Goal: Transaction & Acquisition: Purchase product/service

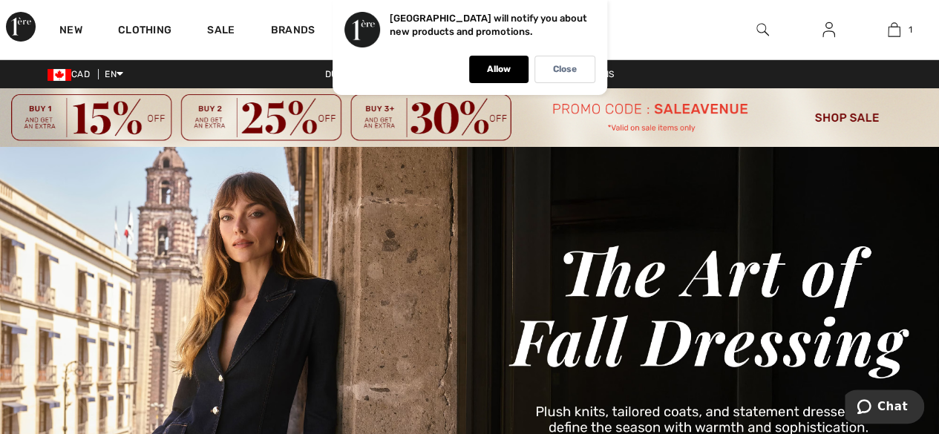
click at [849, 114] on img at bounding box center [469, 117] width 939 height 59
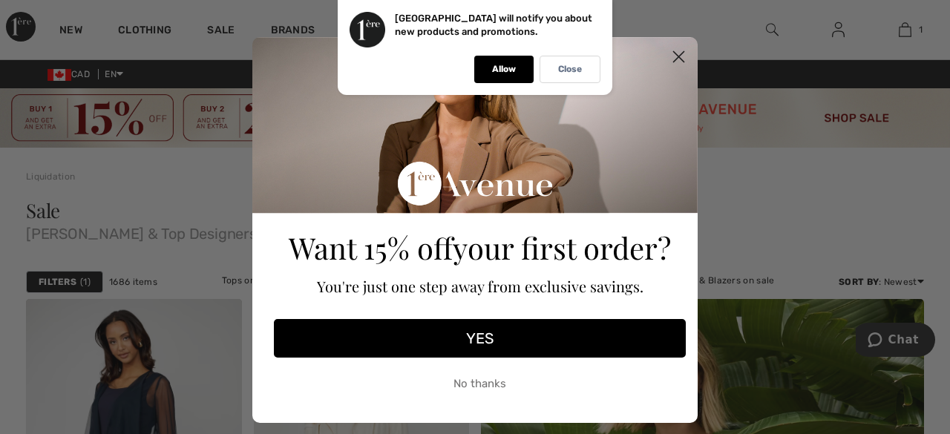
click at [668, 57] on circle "Close dialog" at bounding box center [678, 57] width 24 height 24
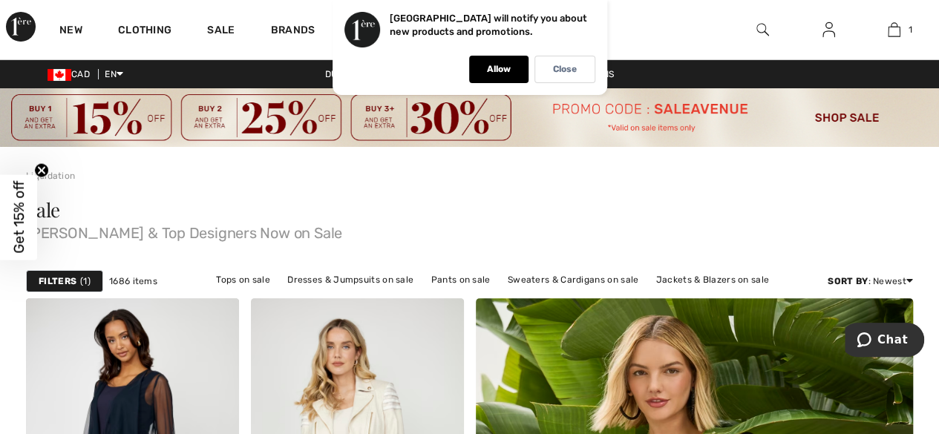
click at [57, 272] on div "Filters 1" at bounding box center [64, 281] width 77 height 22
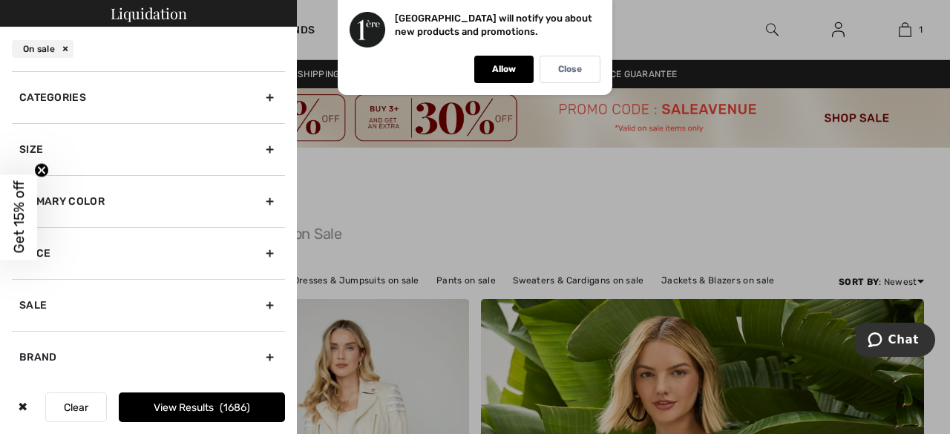
click at [262, 154] on div "Size" at bounding box center [148, 149] width 273 height 52
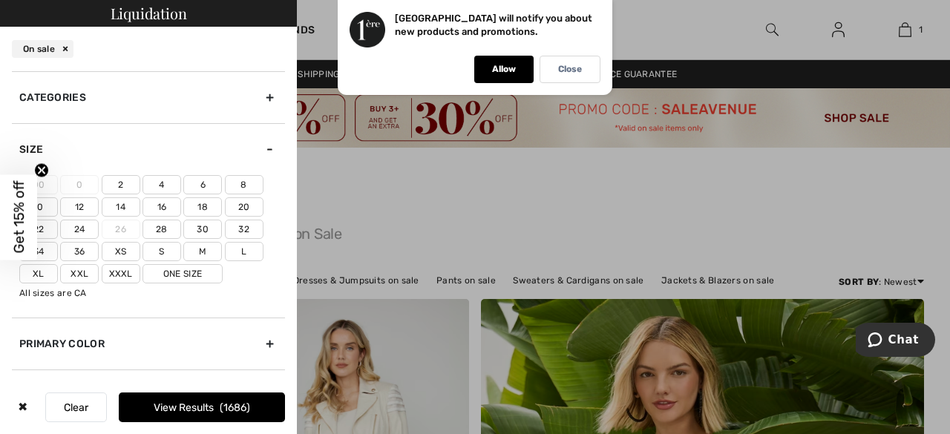
click at [206, 187] on label "6" at bounding box center [202, 184] width 39 height 19
click at [0, 0] on input"] "6" at bounding box center [0, 0] width 0 height 0
click at [240, 184] on label "8" at bounding box center [244, 184] width 39 height 19
click at [0, 0] on input"] "8" at bounding box center [0, 0] width 0 height 0
click at [164, 249] on label "S" at bounding box center [161, 251] width 39 height 19
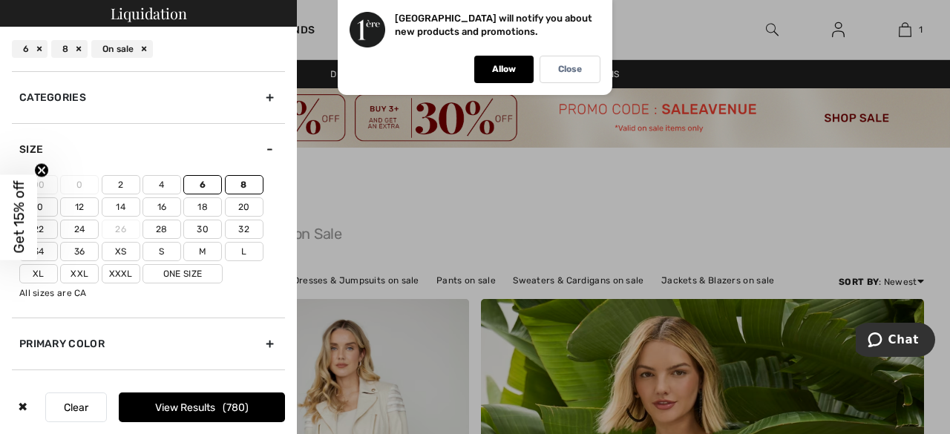
click at [0, 0] on input"] "S" at bounding box center [0, 0] width 0 height 0
click at [195, 250] on label "M" at bounding box center [202, 251] width 39 height 19
click at [0, 0] on input"] "M" at bounding box center [0, 0] width 0 height 0
click at [188, 405] on button "View Results 996" at bounding box center [202, 408] width 166 height 30
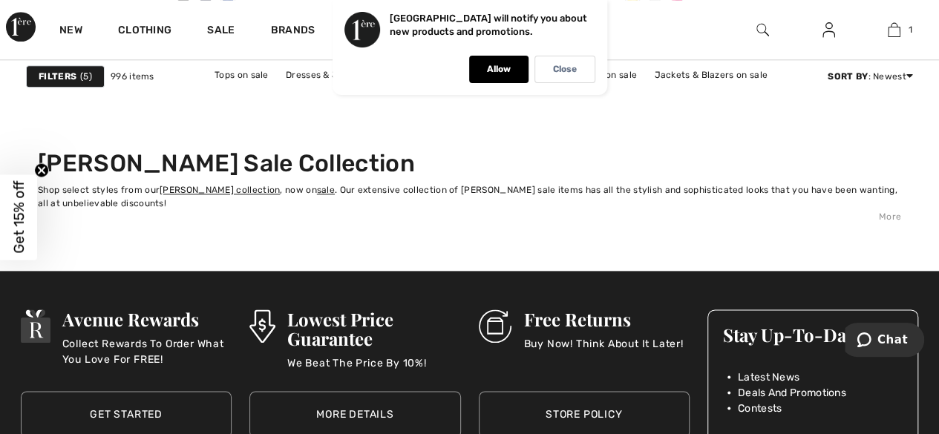
scroll to position [6382, 0]
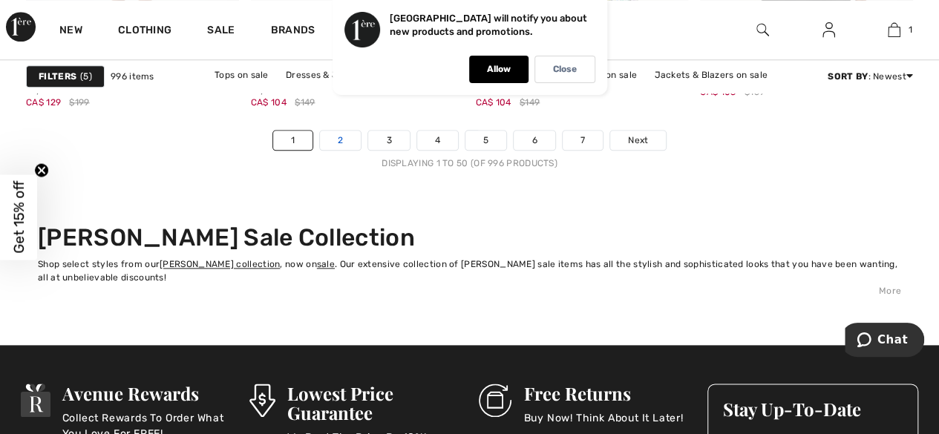
click at [341, 139] on link "2" at bounding box center [340, 140] width 41 height 19
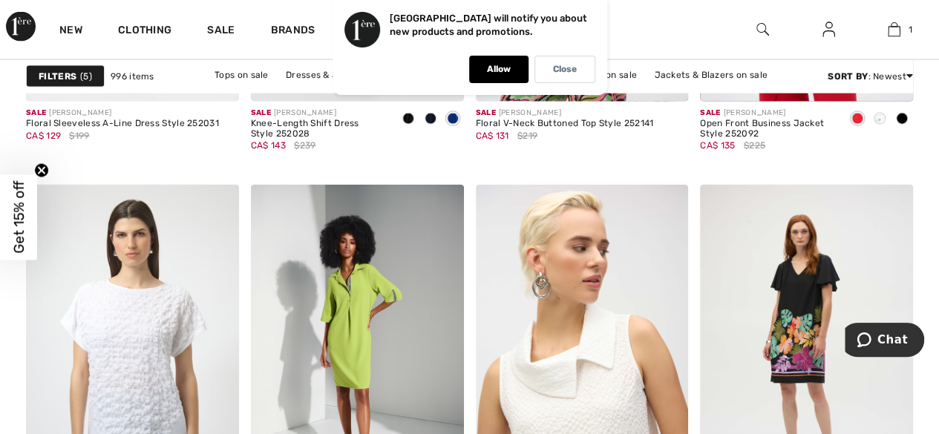
scroll to position [4601, 0]
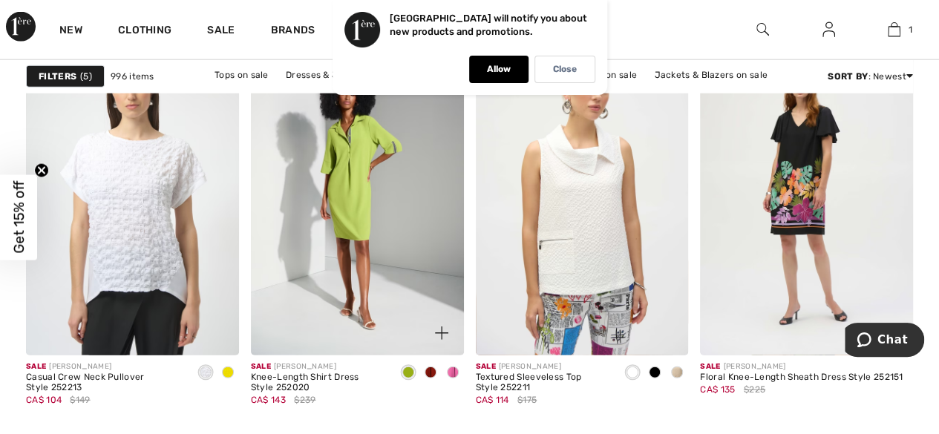
click at [451, 367] on span at bounding box center [453, 373] width 12 height 12
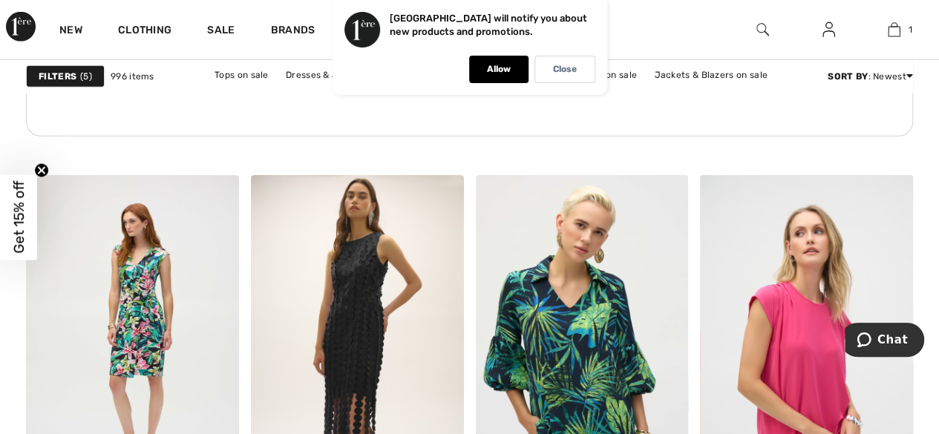
scroll to position [5269, 0]
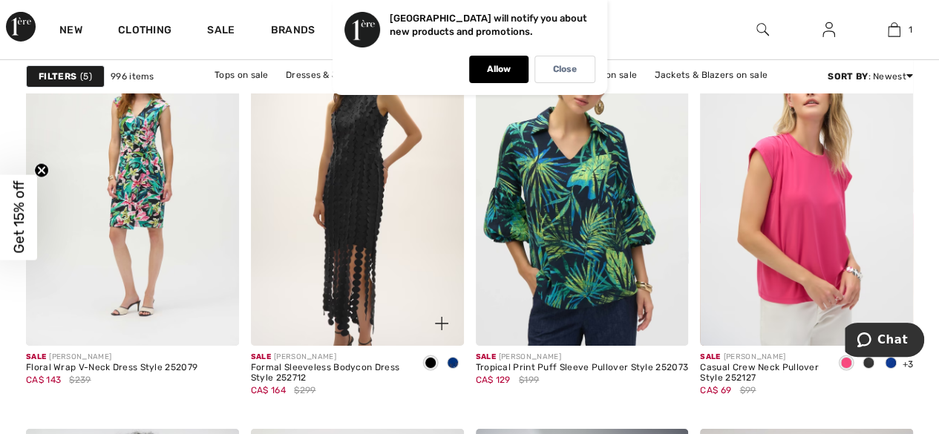
click at [450, 352] on div at bounding box center [453, 364] width 22 height 24
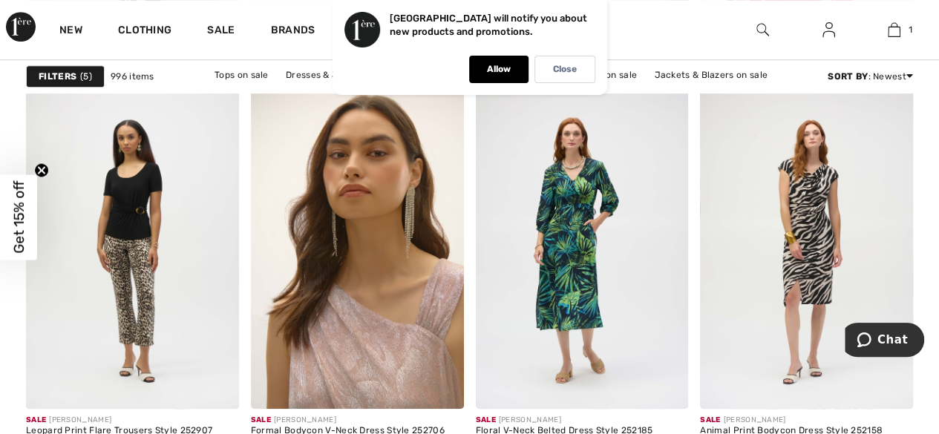
scroll to position [6382, 0]
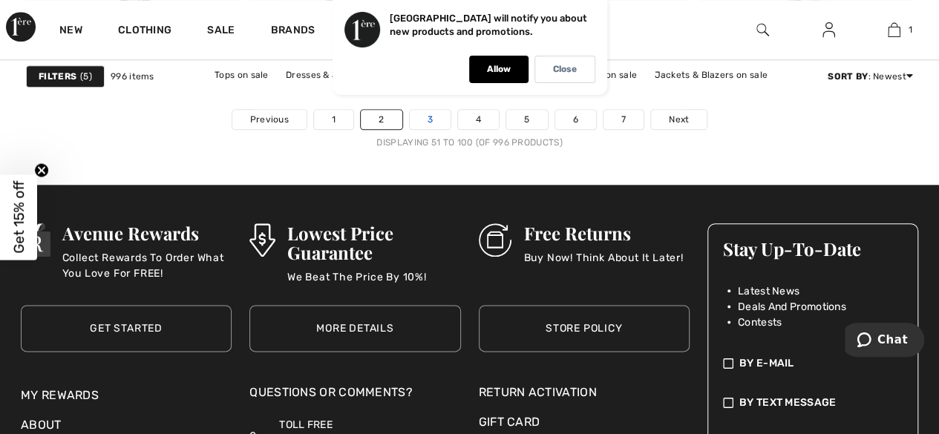
click at [432, 119] on link "3" at bounding box center [430, 119] width 41 height 19
click at [427, 117] on link "3" at bounding box center [430, 119] width 41 height 19
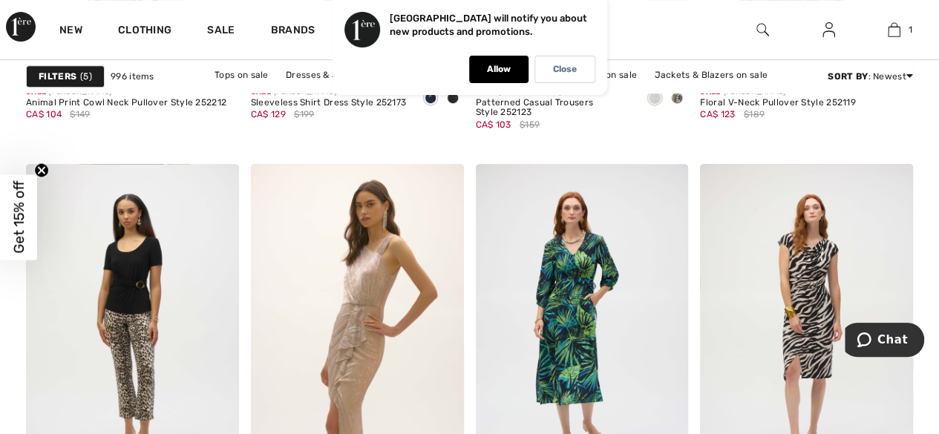
scroll to position [6233, 0]
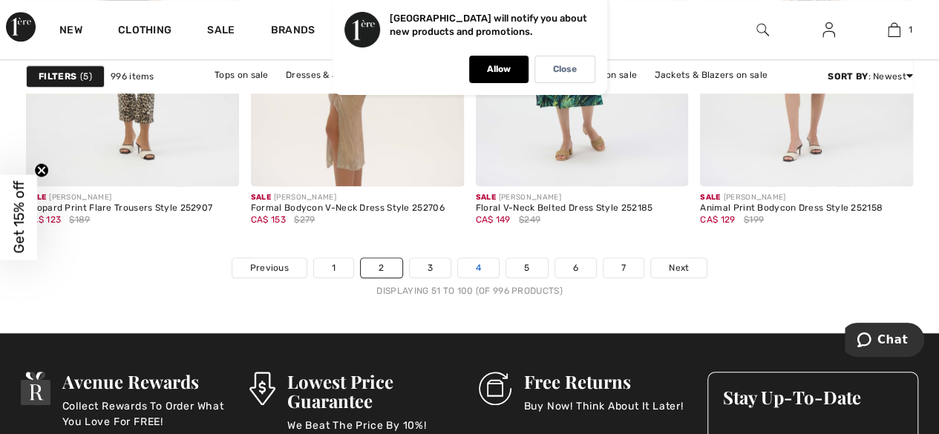
click at [482, 260] on link "4" at bounding box center [478, 267] width 41 height 19
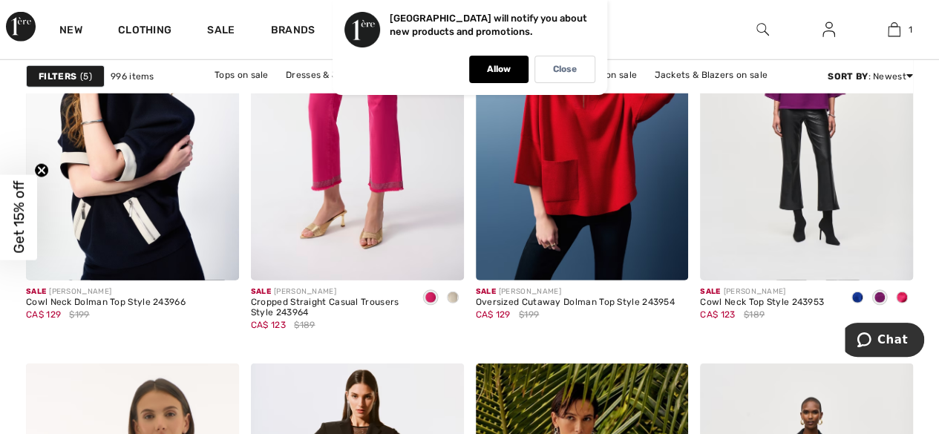
scroll to position [1929, 0]
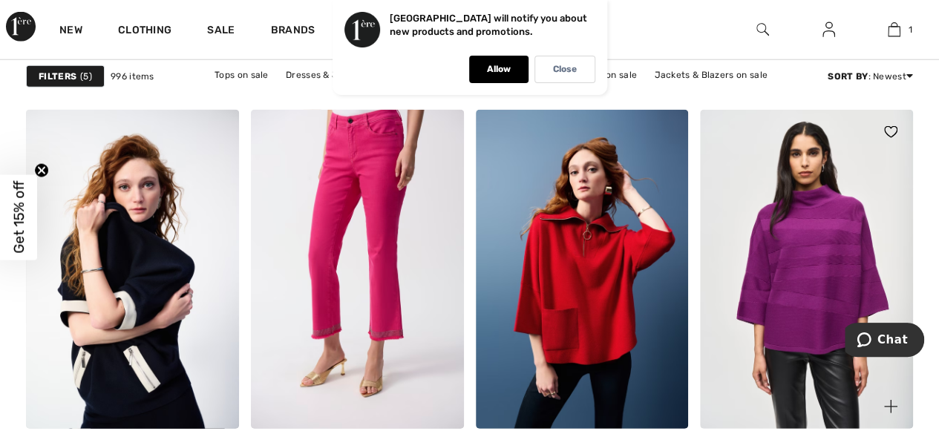
click at [828, 231] on img at bounding box center [806, 269] width 213 height 319
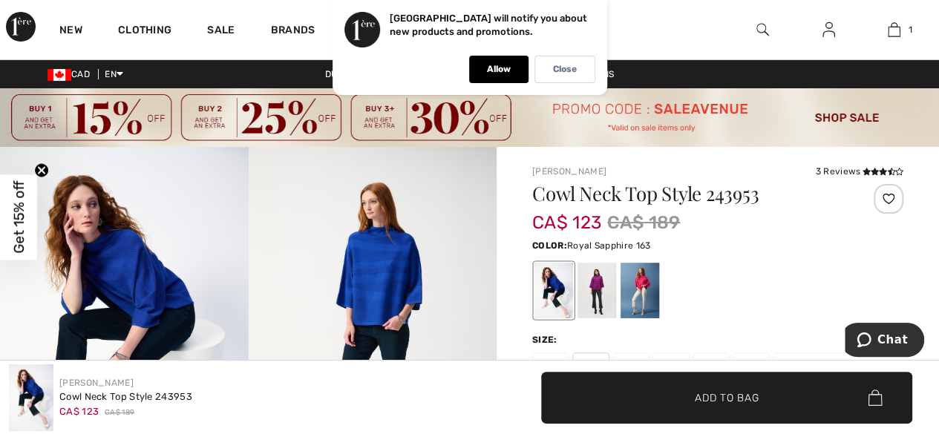
scroll to position [148, 0]
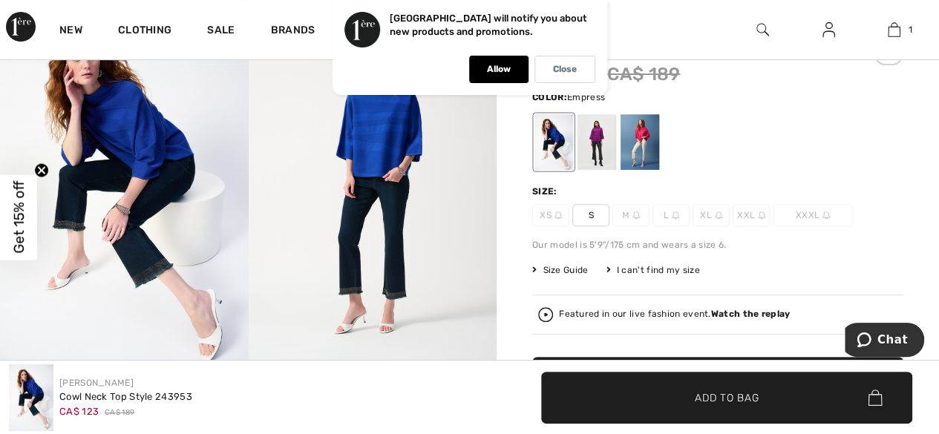
click at [597, 157] on div at bounding box center [596, 142] width 39 height 56
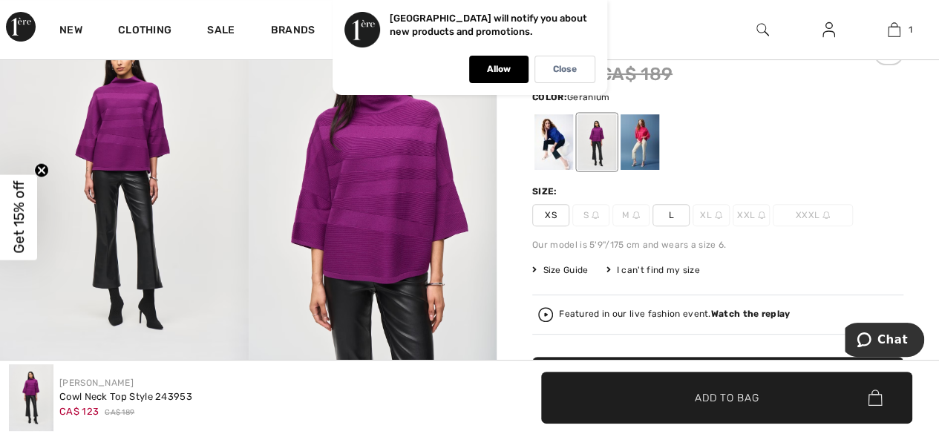
click at [651, 146] on div at bounding box center [639, 142] width 39 height 56
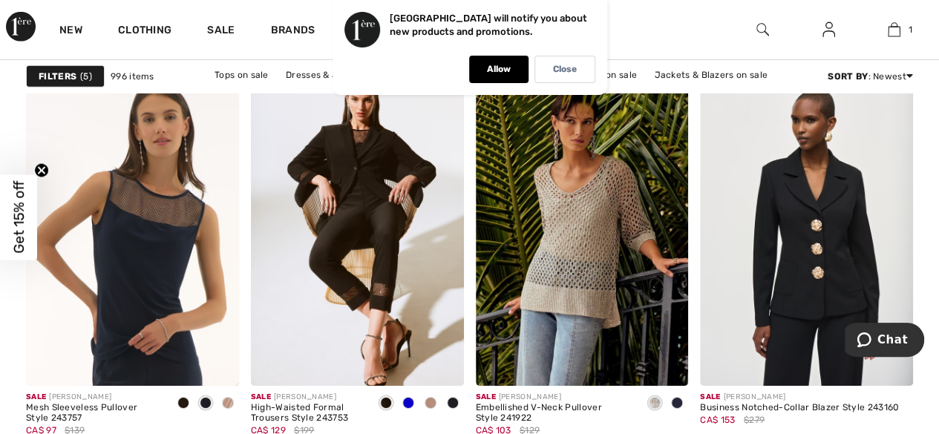
scroll to position [2449, 0]
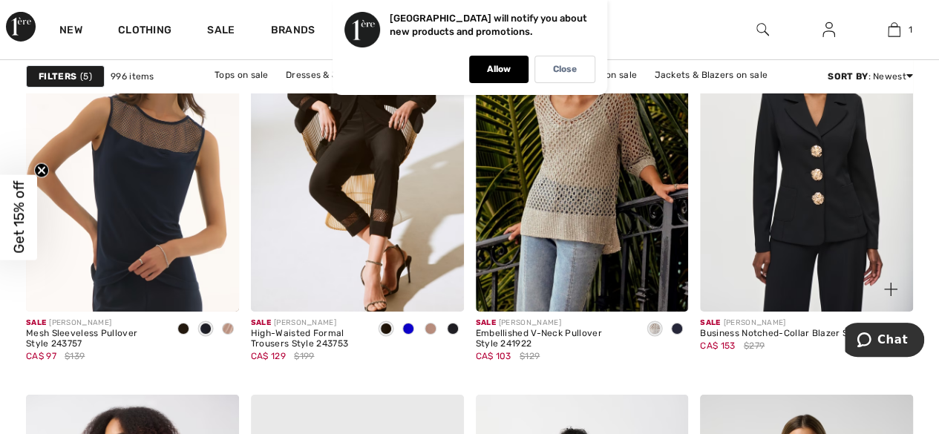
click at [813, 148] on img at bounding box center [806, 152] width 213 height 319
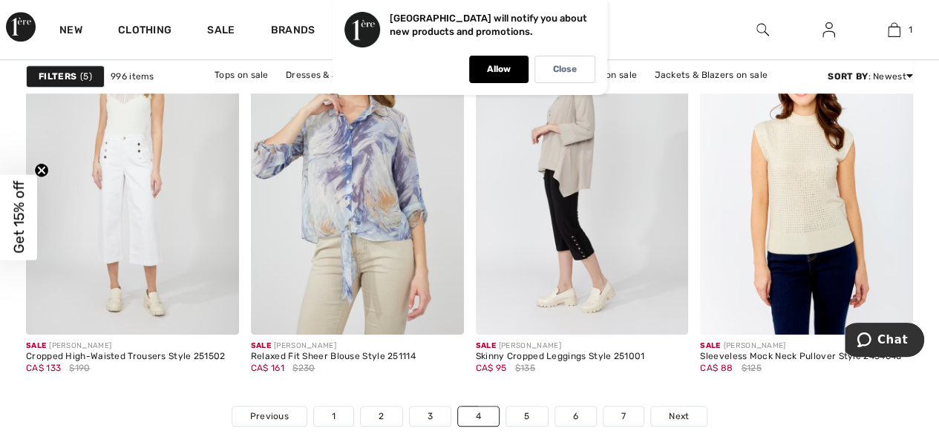
scroll to position [6308, 0]
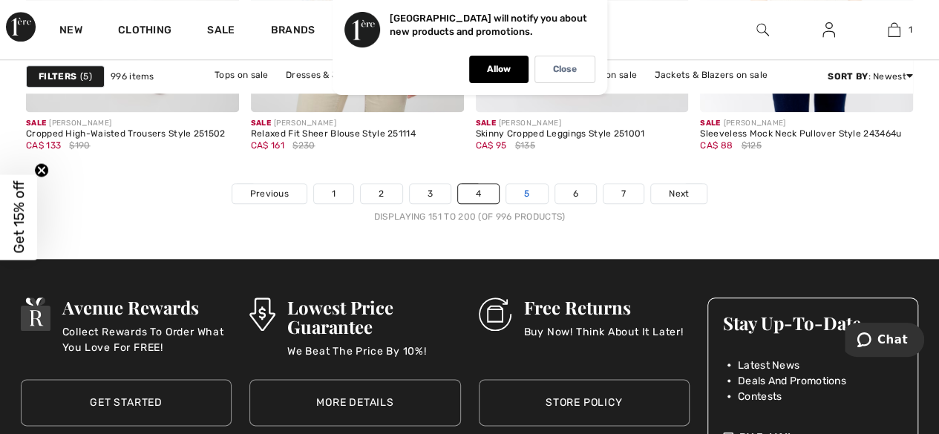
click at [534, 186] on link "5" at bounding box center [526, 193] width 41 height 19
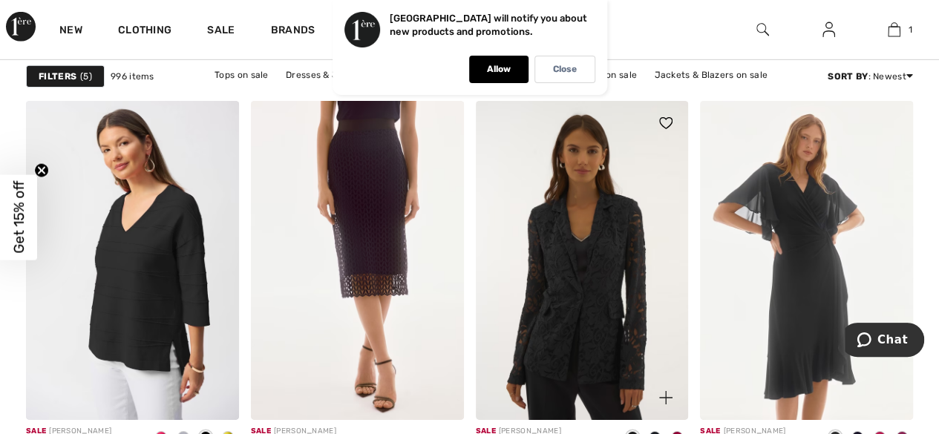
scroll to position [5343, 0]
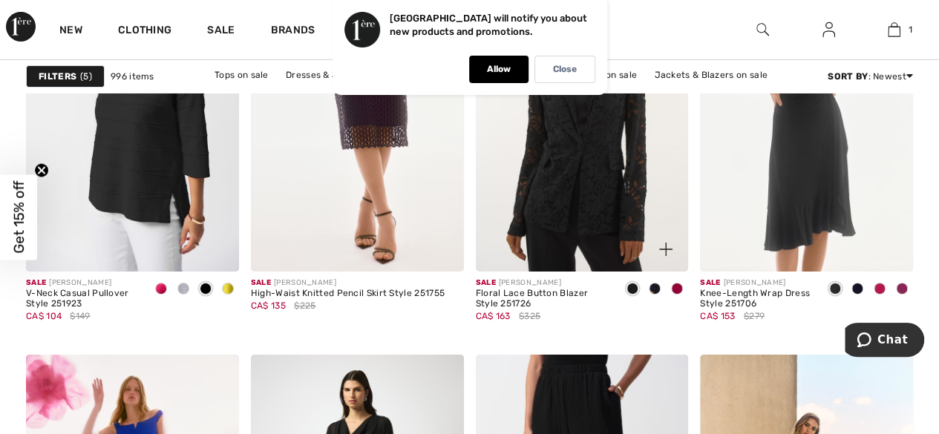
click at [678, 283] on span at bounding box center [677, 289] width 12 height 12
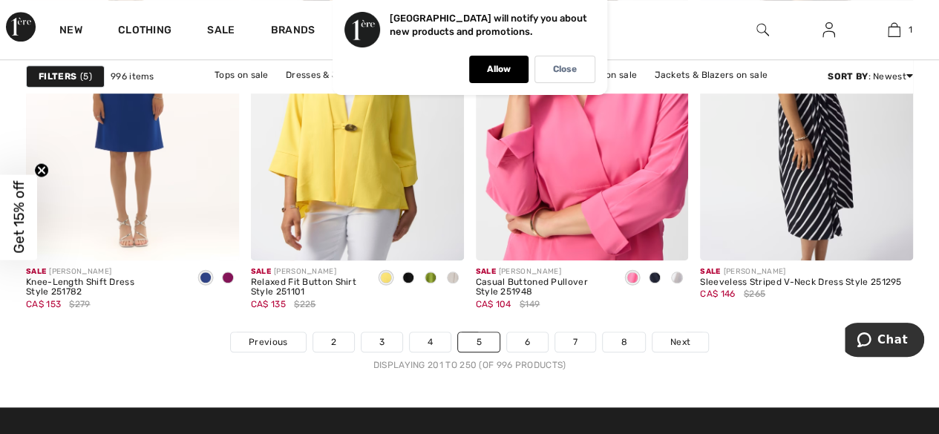
scroll to position [6308, 0]
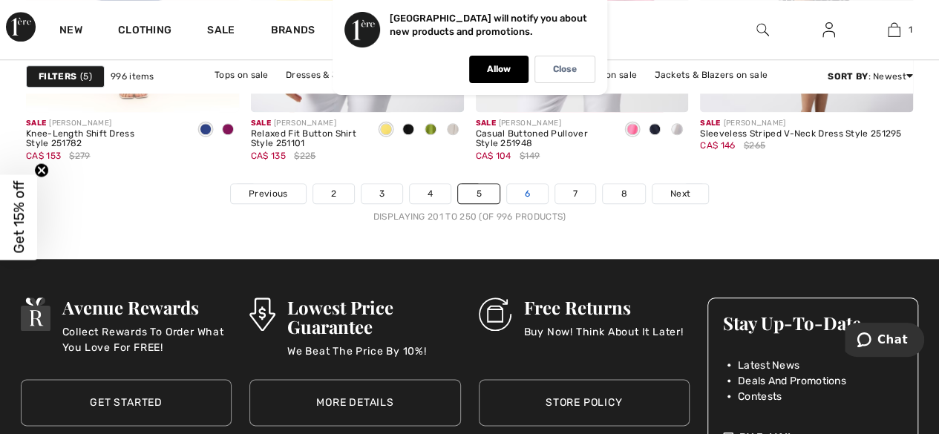
click at [527, 191] on link "6" at bounding box center [527, 193] width 41 height 19
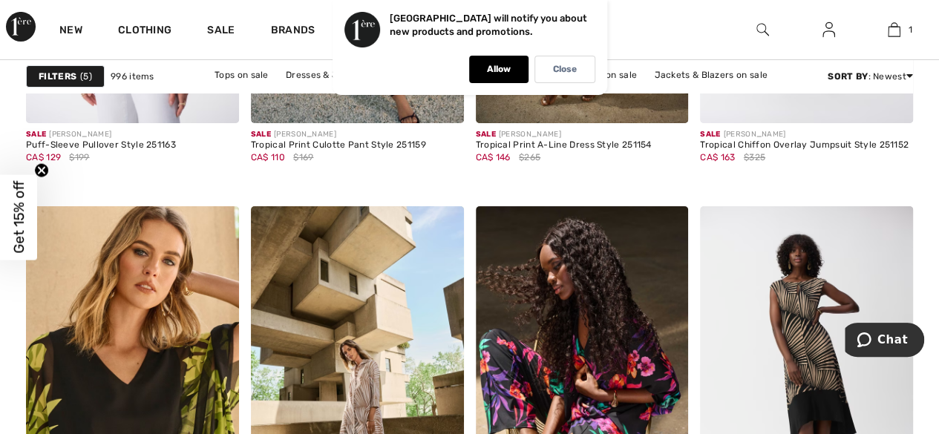
scroll to position [5640, 0]
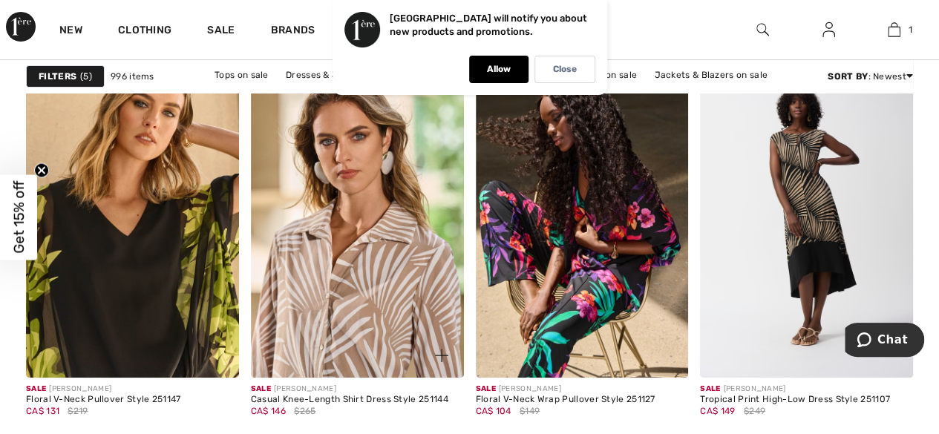
click at [370, 257] on img at bounding box center [357, 217] width 213 height 319
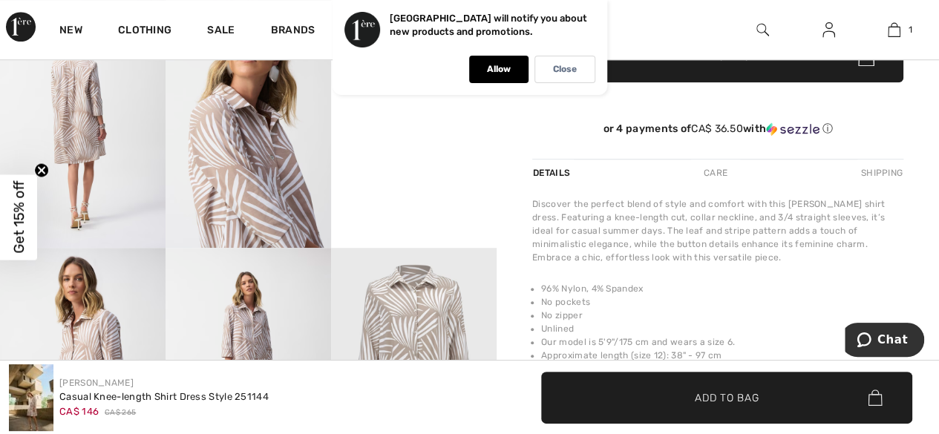
scroll to position [371, 0]
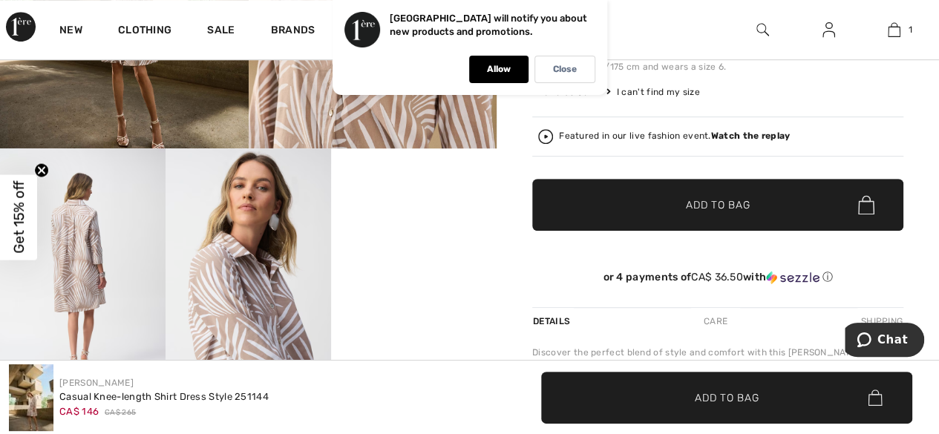
click at [401, 232] on video "Your browser does not support the video tag." at bounding box center [413, 189] width 165 height 83
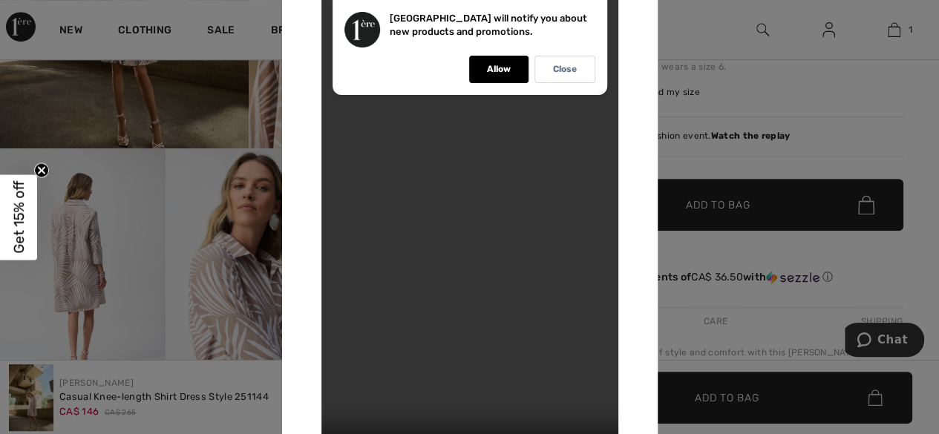
click at [645, 91] on div "Your browser does not support the video tag." at bounding box center [469, 217] width 375 height 599
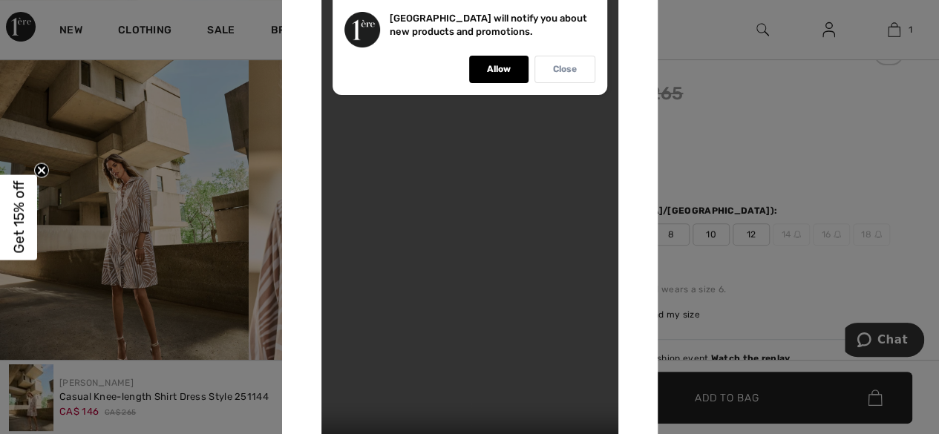
click at [579, 73] on div "Close" at bounding box center [564, 69] width 61 height 27
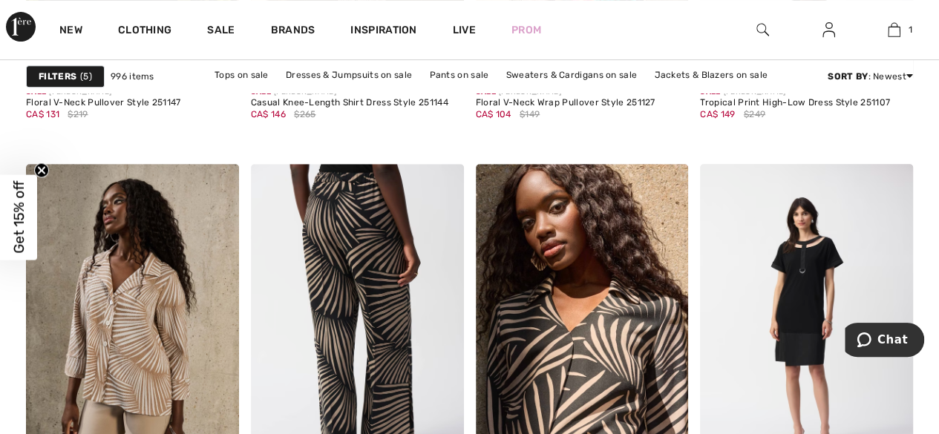
scroll to position [6159, 0]
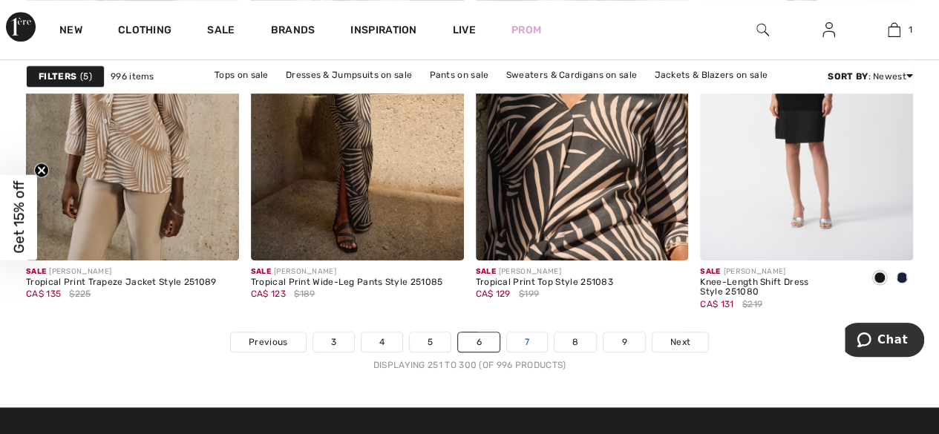
click at [528, 343] on link "7" at bounding box center [527, 341] width 40 height 19
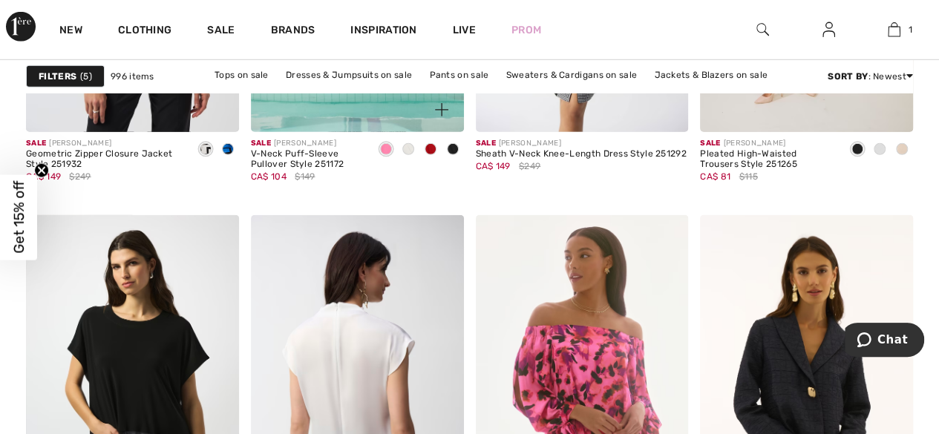
scroll to position [2375, 0]
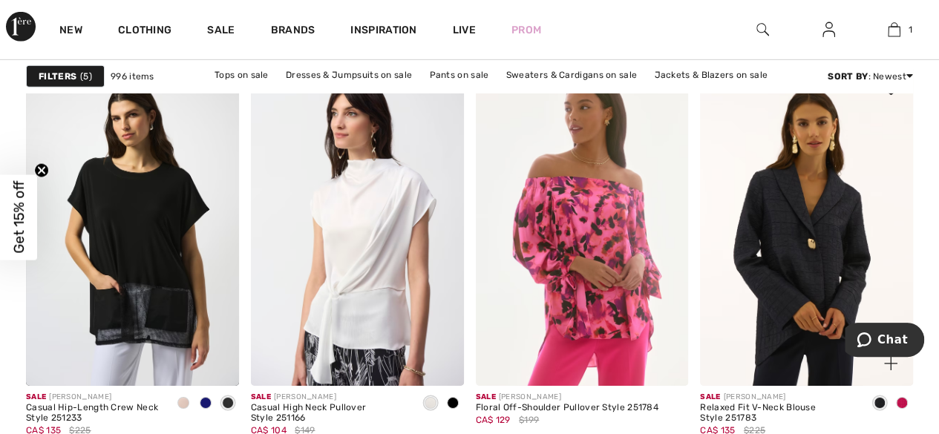
click at [902, 397] on span at bounding box center [902, 403] width 12 height 12
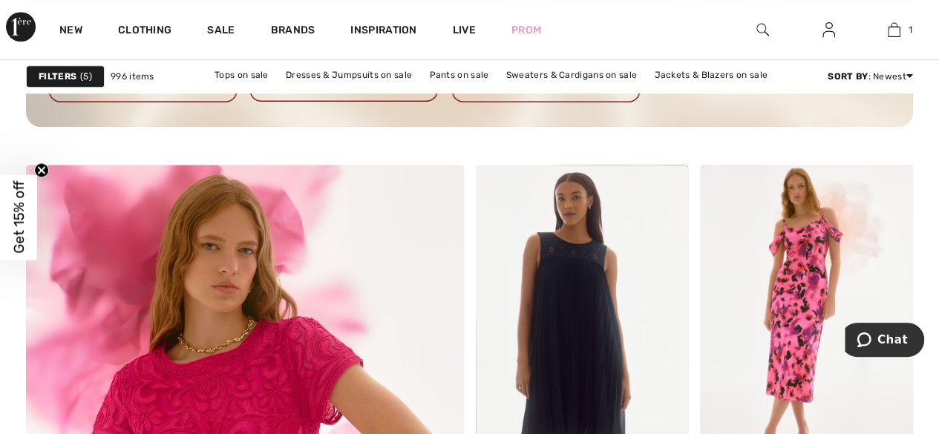
scroll to position [3488, 0]
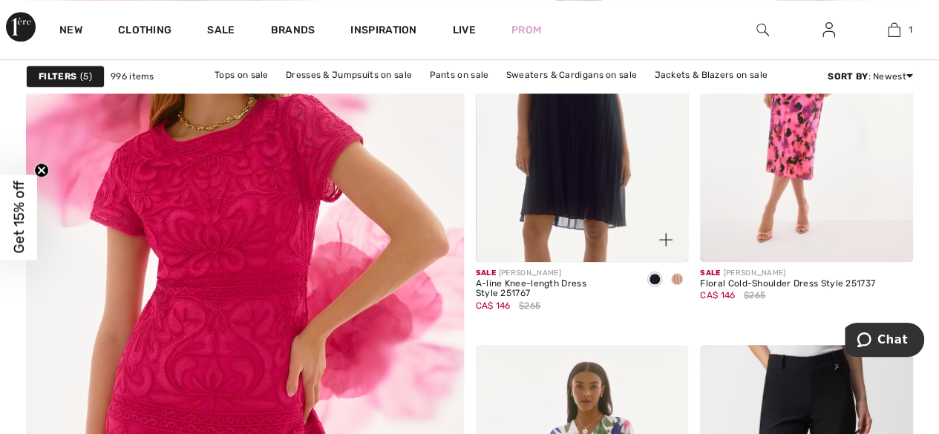
click at [675, 274] on span at bounding box center [677, 279] width 12 height 12
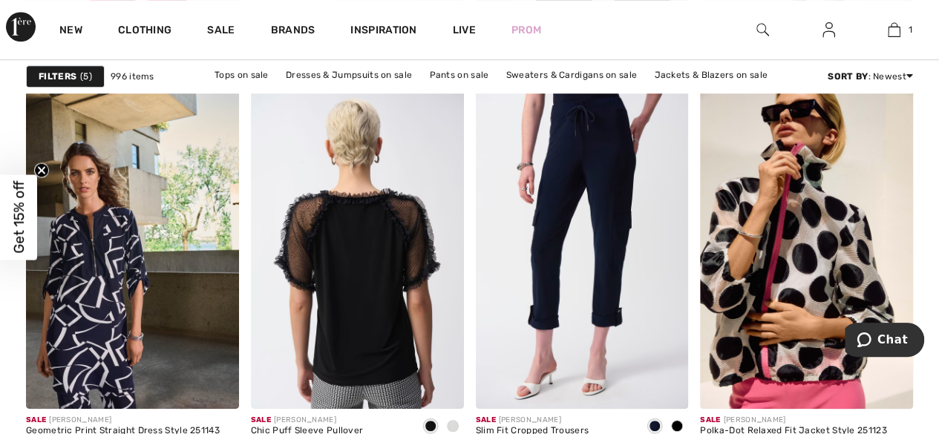
scroll to position [6159, 0]
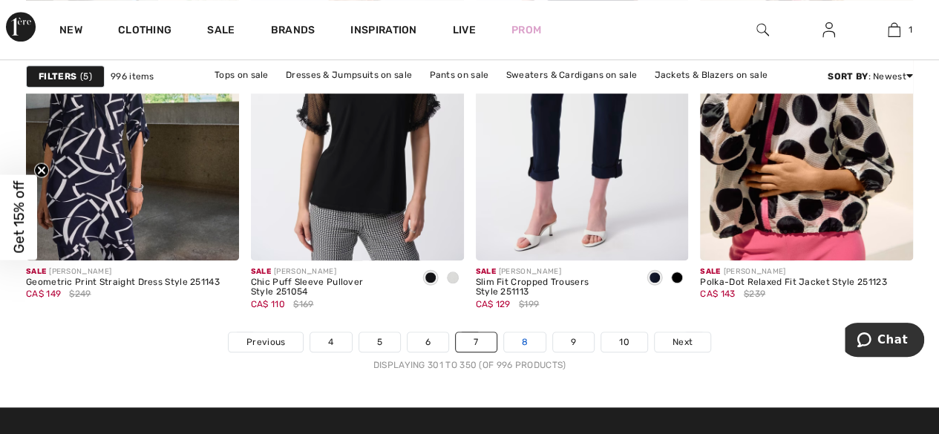
click at [524, 339] on link "8" at bounding box center [525, 341] width 42 height 19
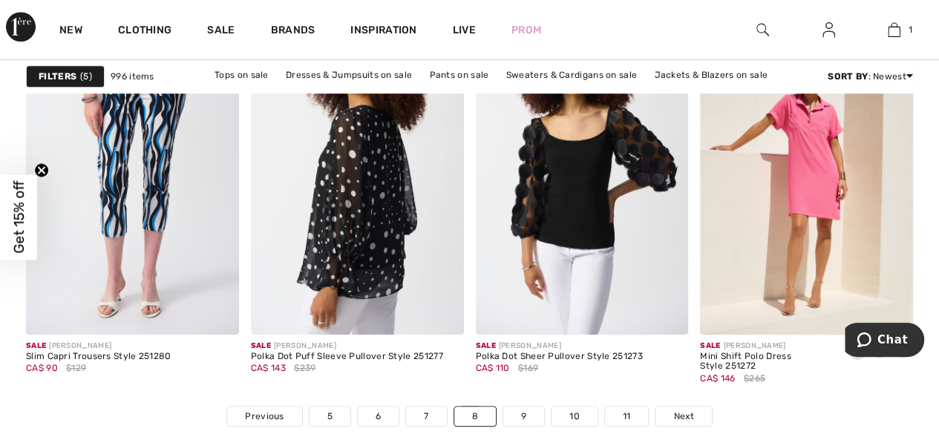
scroll to position [6233, 0]
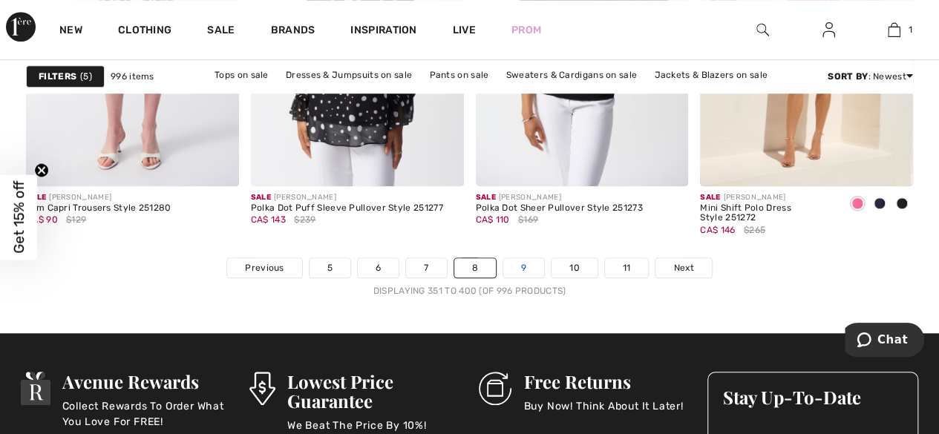
click at [522, 260] on link "9" at bounding box center [523, 267] width 41 height 19
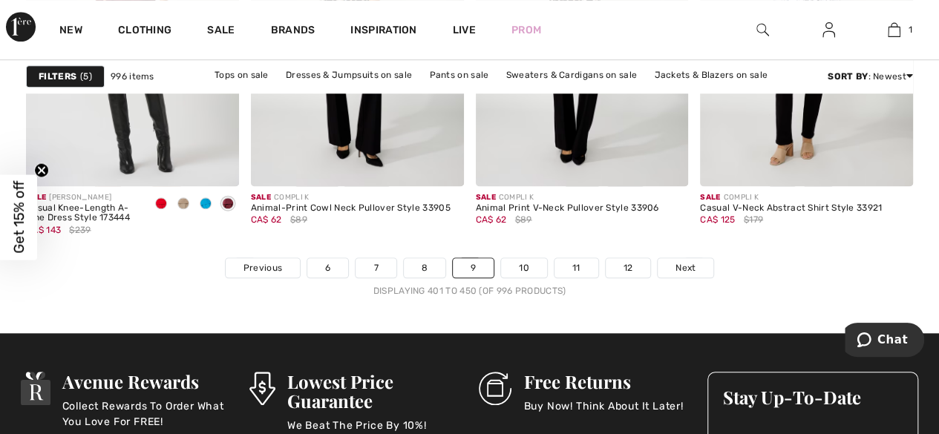
scroll to position [6308, 0]
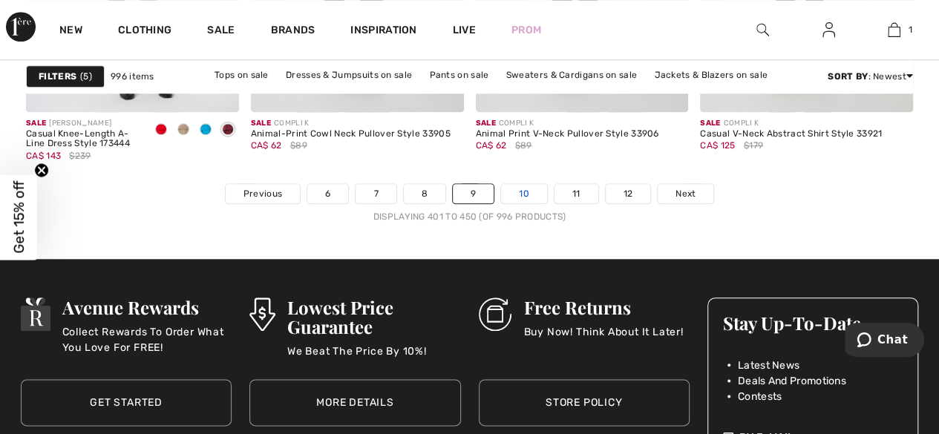
click at [522, 193] on link "10" at bounding box center [524, 193] width 46 height 19
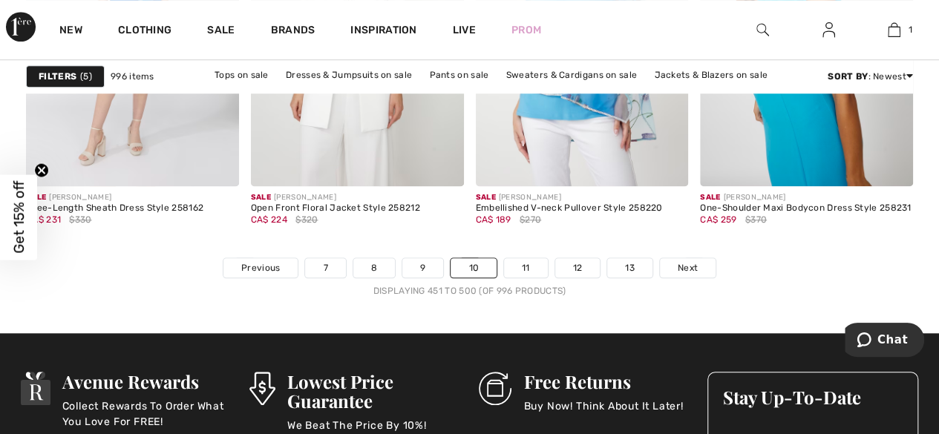
scroll to position [6382, 0]
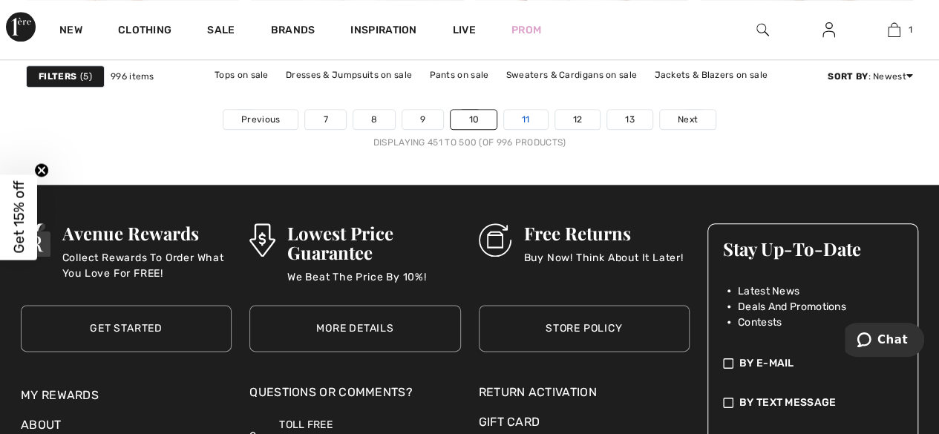
click at [519, 118] on link "11" at bounding box center [526, 119] width 44 height 19
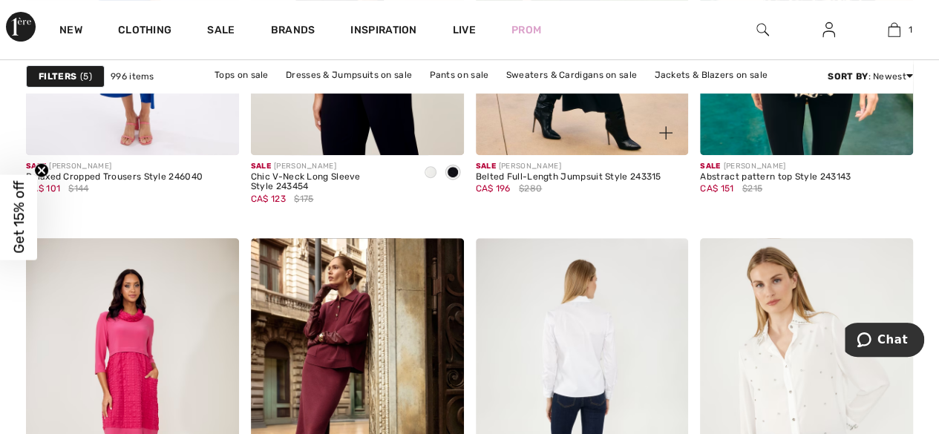
scroll to position [6011, 0]
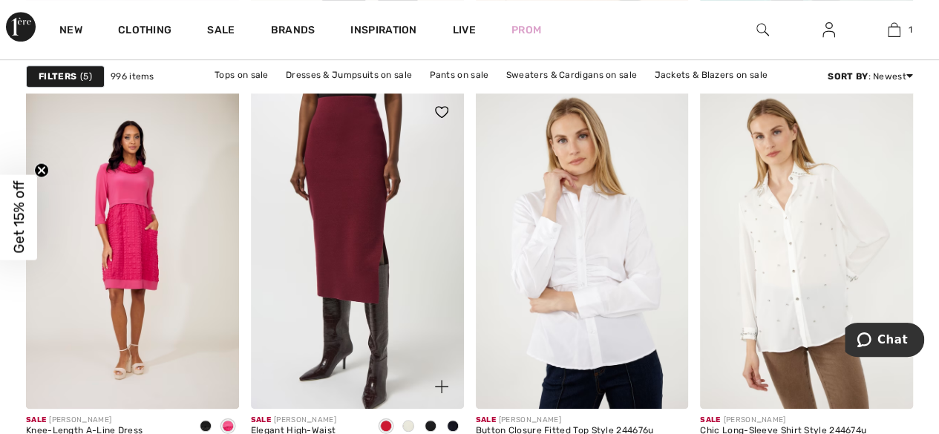
click at [318, 232] on img at bounding box center [357, 249] width 213 height 319
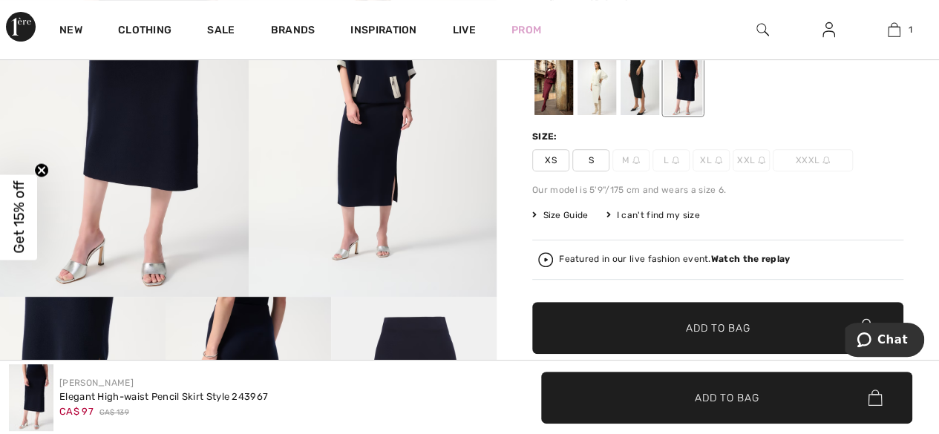
scroll to position [74, 0]
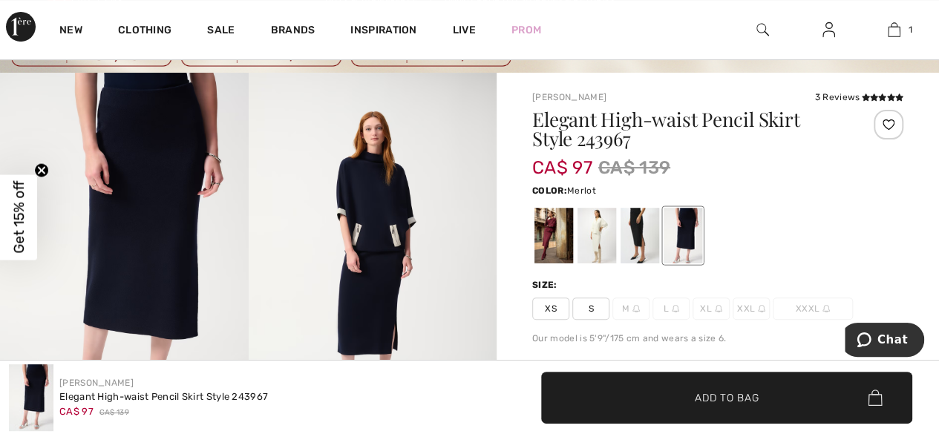
click at [553, 228] on div at bounding box center [553, 236] width 39 height 56
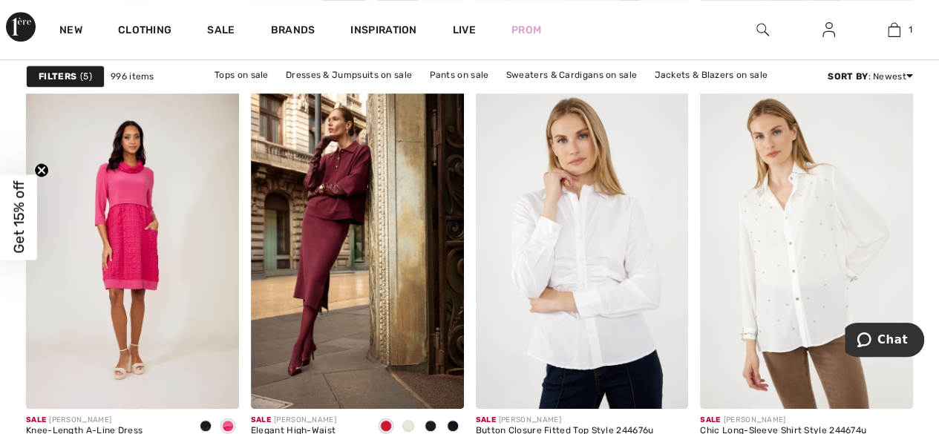
scroll to position [6382, 0]
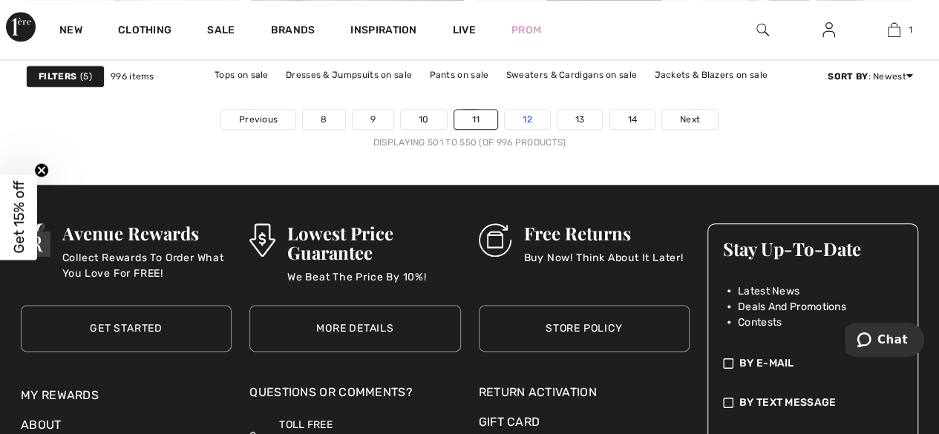
click at [513, 115] on link "12" at bounding box center [527, 119] width 45 height 19
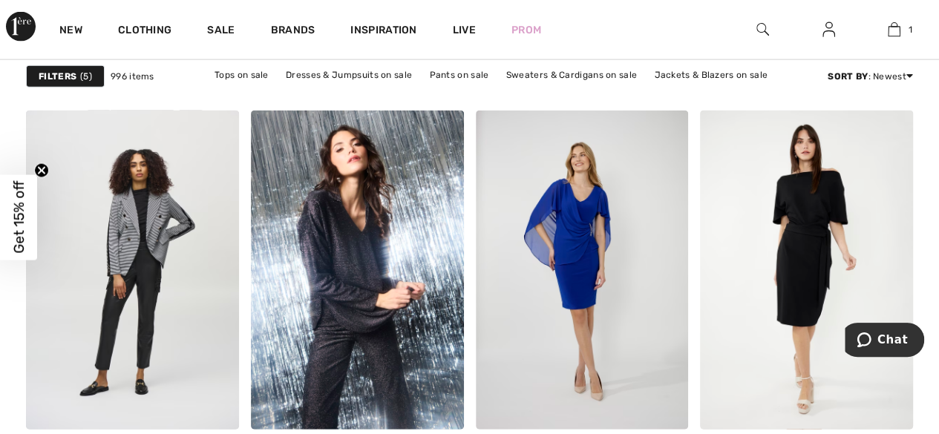
scroll to position [4601, 0]
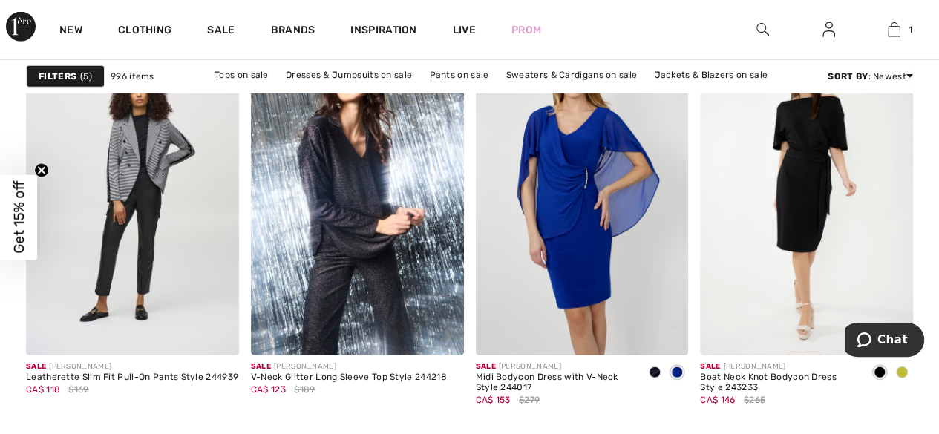
click at [902, 370] on span at bounding box center [902, 373] width 12 height 12
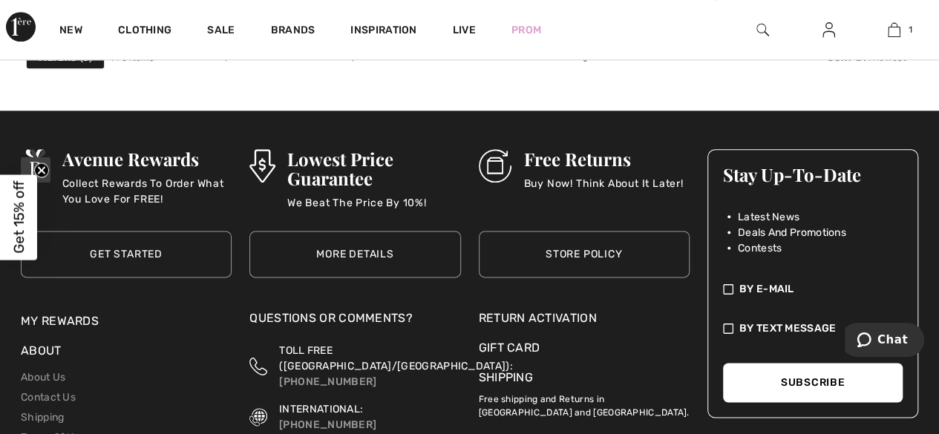
scroll to position [6308, 0]
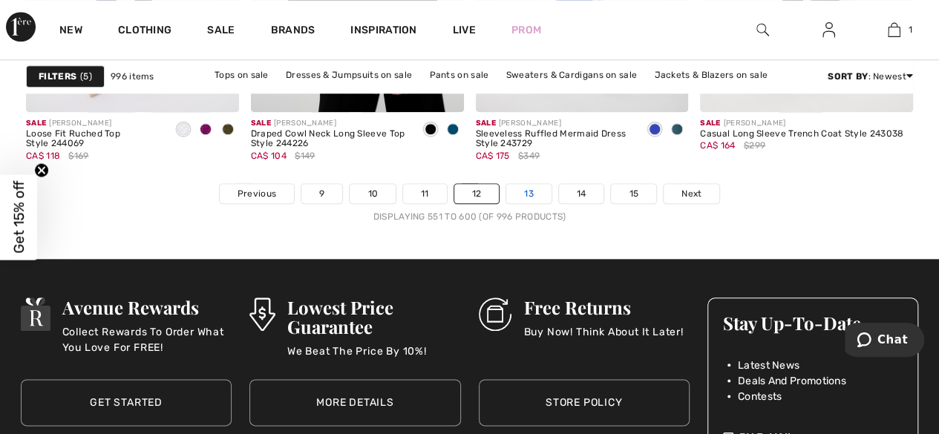
click at [522, 186] on link "13" at bounding box center [528, 193] width 45 height 19
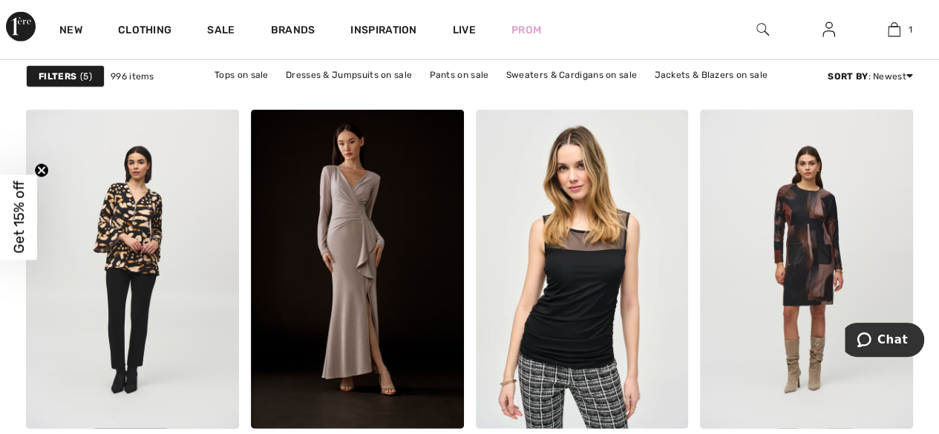
scroll to position [2004, 0]
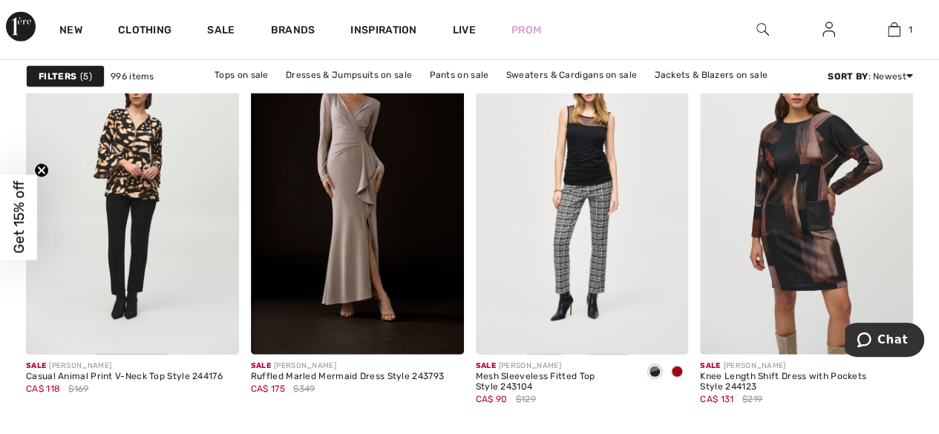
click at [852, 139] on img at bounding box center [806, 195] width 213 height 319
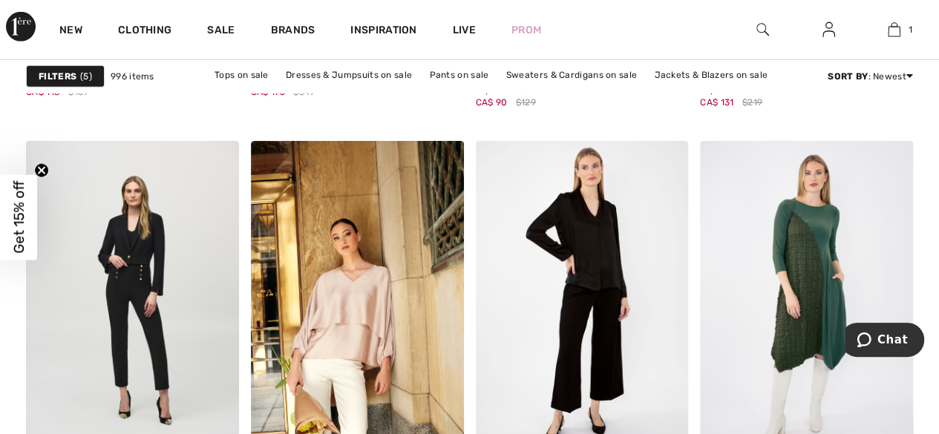
scroll to position [2449, 0]
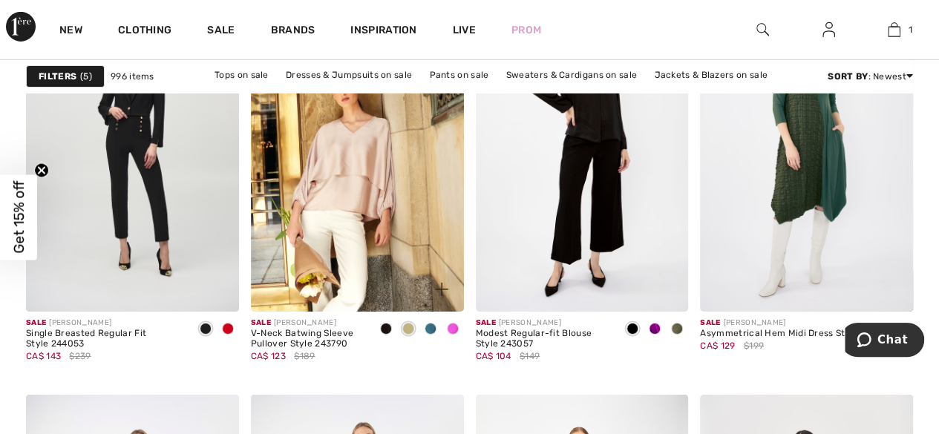
click at [449, 325] on span at bounding box center [453, 329] width 12 height 12
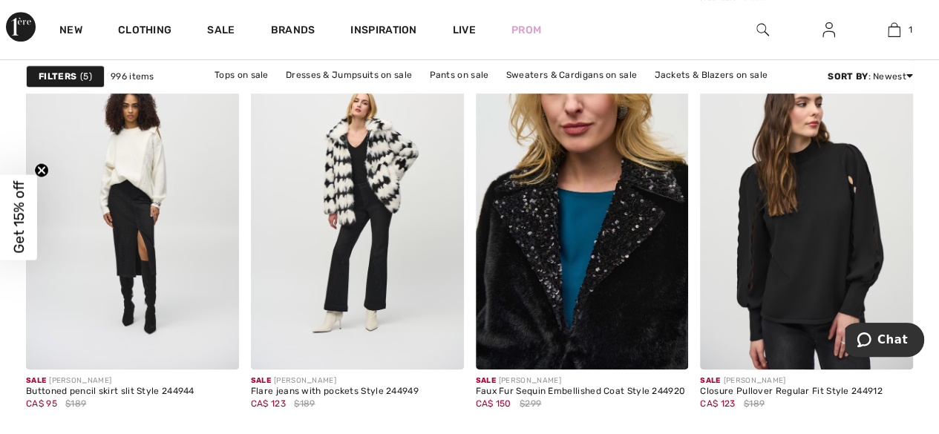
scroll to position [6382, 0]
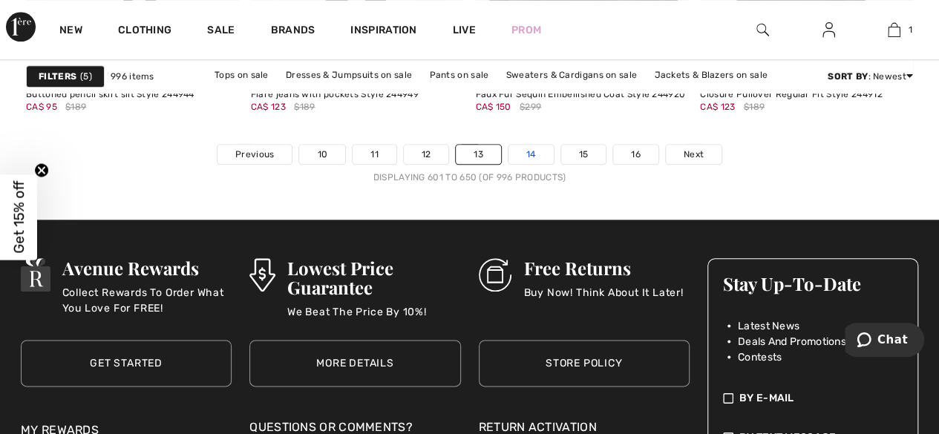
click at [521, 145] on link "14" at bounding box center [530, 154] width 45 height 19
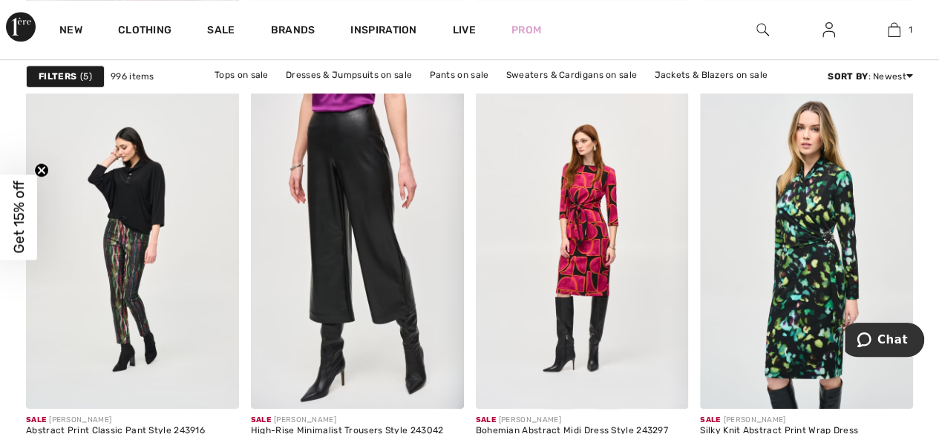
scroll to position [6159, 0]
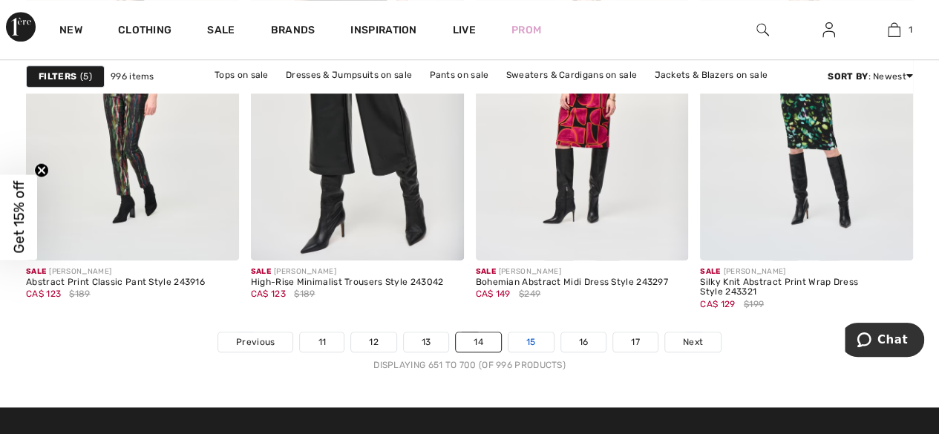
click at [539, 333] on link "15" at bounding box center [530, 341] width 45 height 19
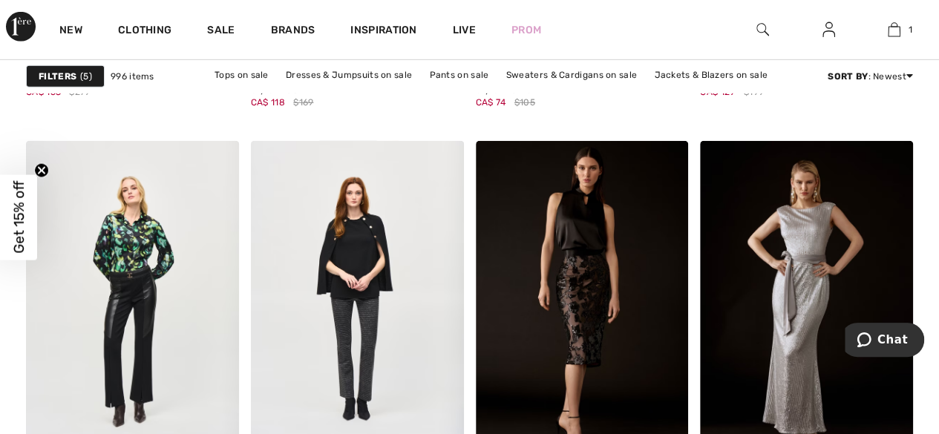
scroll to position [2375, 0]
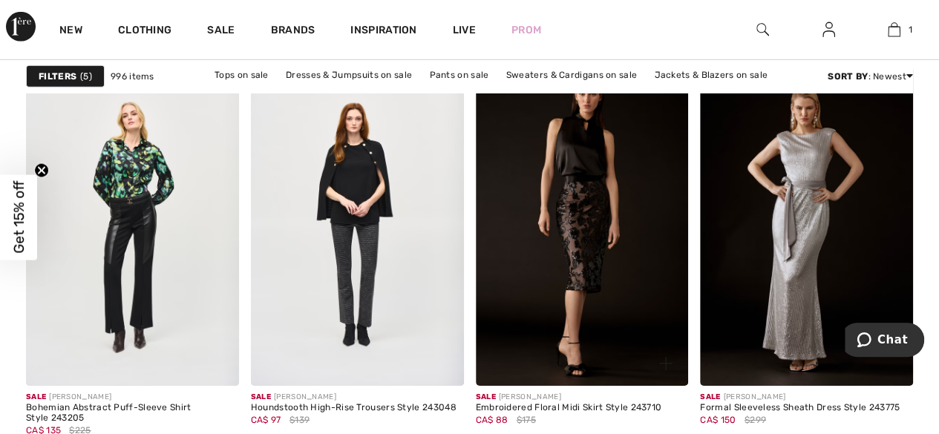
click at [562, 234] on img at bounding box center [582, 226] width 213 height 319
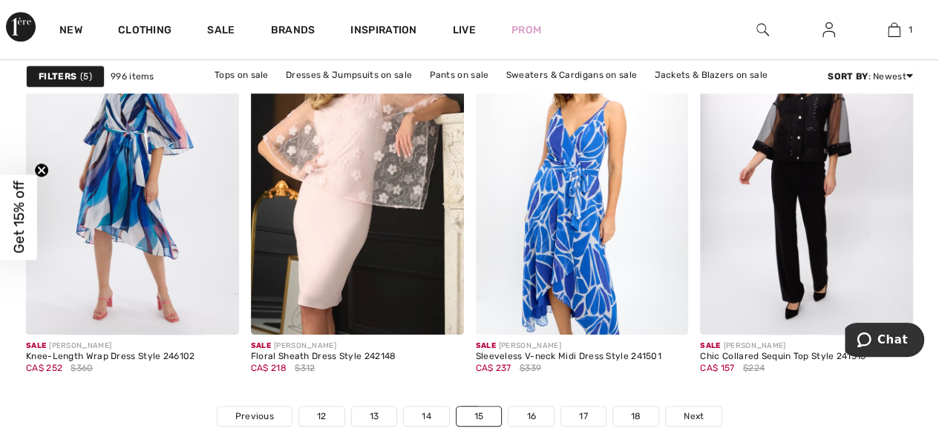
scroll to position [6233, 0]
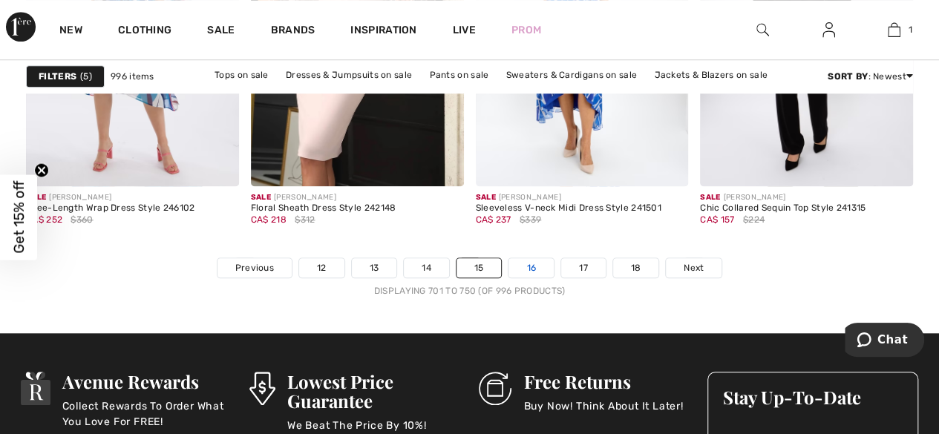
click at [522, 265] on link "16" at bounding box center [530, 267] width 45 height 19
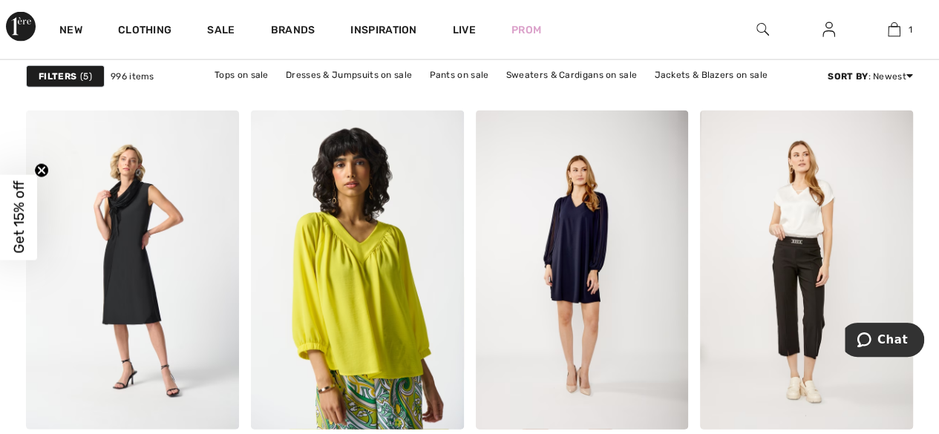
scroll to position [4601, 0]
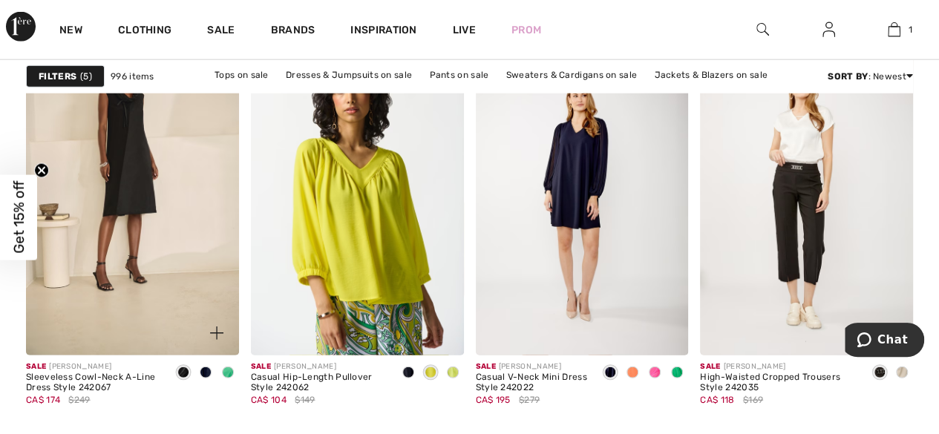
click at [232, 367] on span at bounding box center [228, 373] width 12 height 12
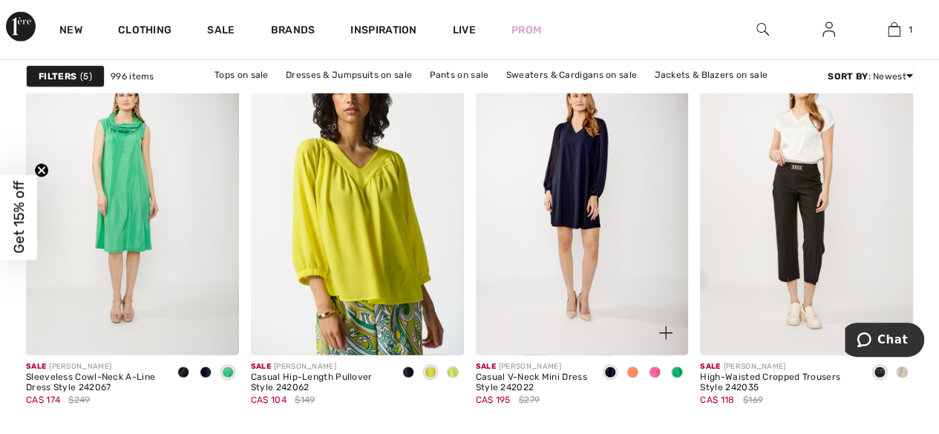
click at [675, 372] on span at bounding box center [677, 373] width 12 height 12
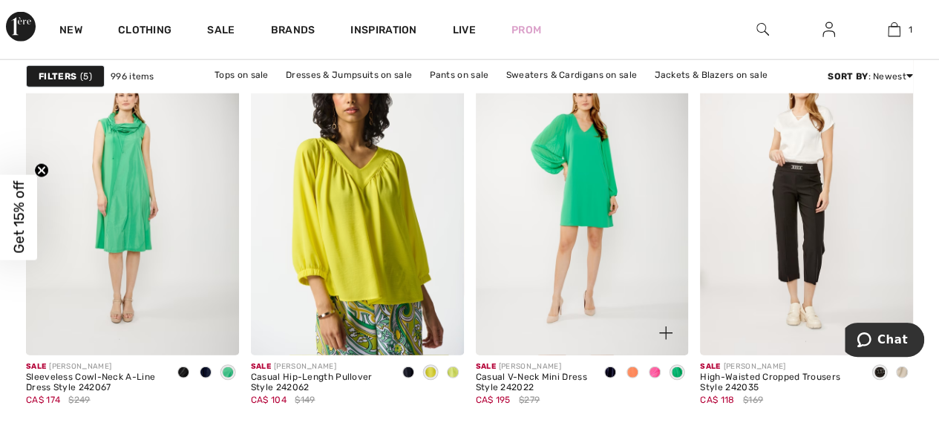
click at [656, 373] on span at bounding box center [655, 373] width 12 height 12
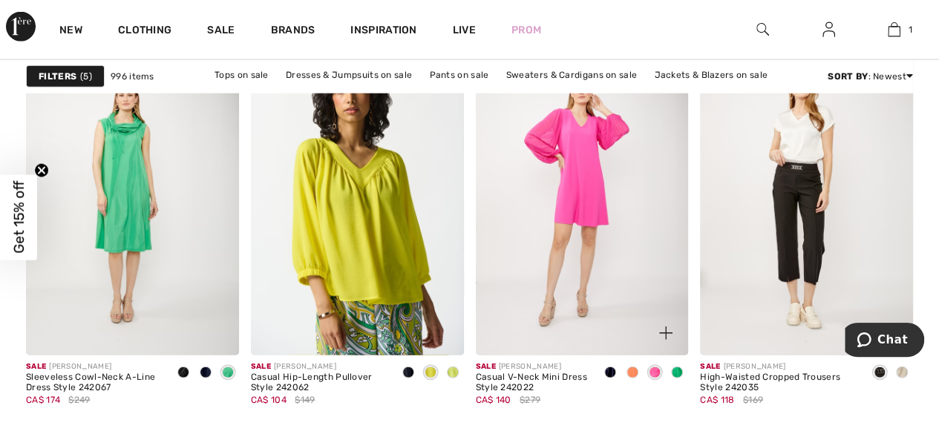
click at [637, 371] on span at bounding box center [632, 373] width 12 height 12
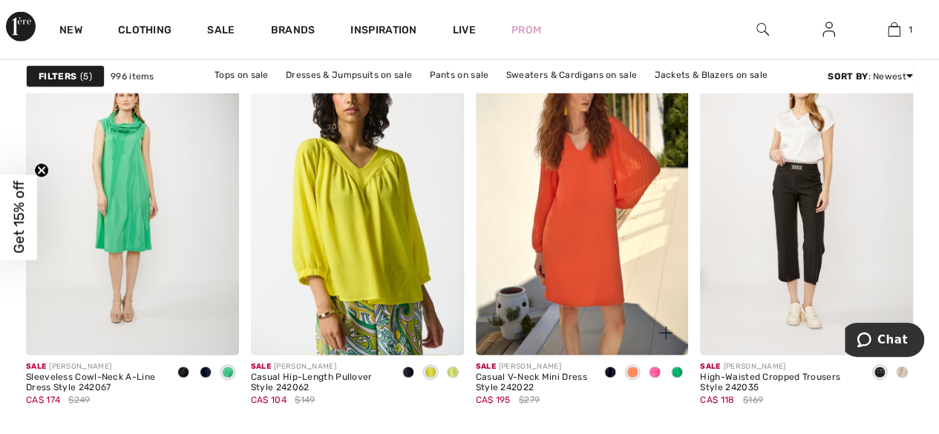
click at [566, 224] on img at bounding box center [582, 195] width 213 height 319
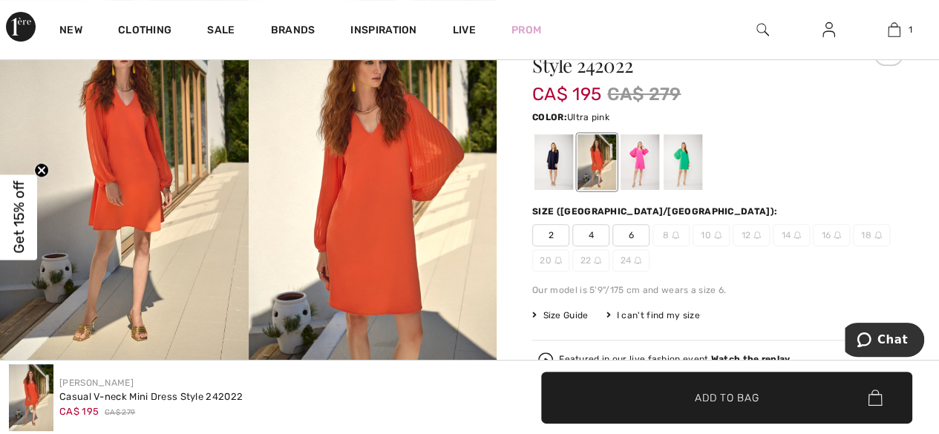
click at [643, 157] on div at bounding box center [639, 162] width 39 height 56
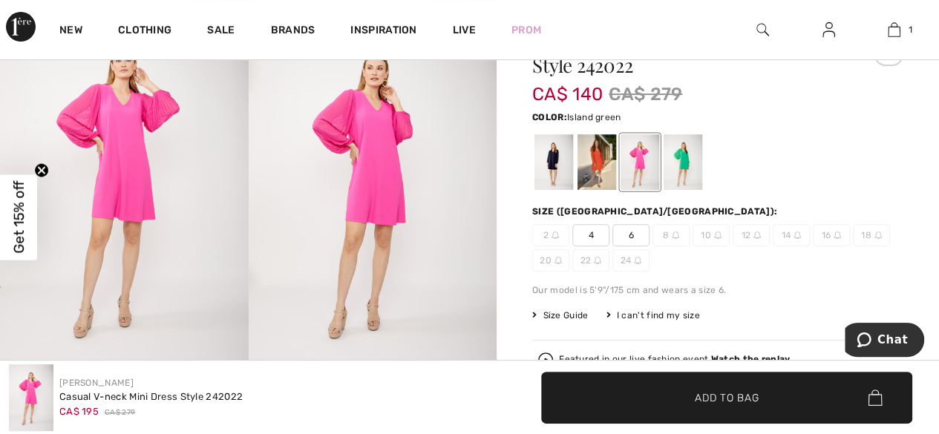
click at [680, 160] on div at bounding box center [682, 162] width 39 height 56
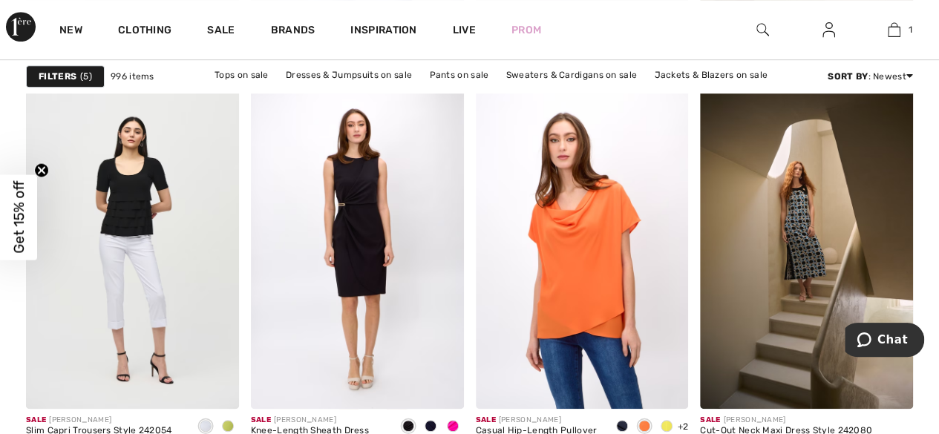
scroll to position [6233, 0]
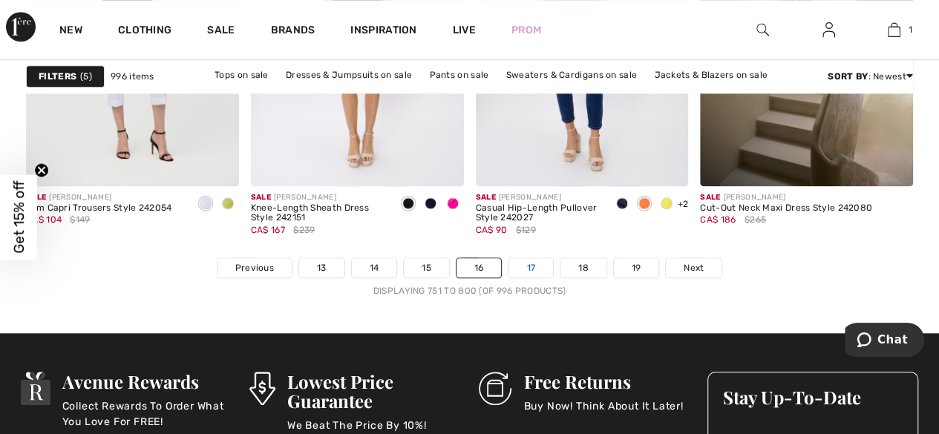
click at [525, 262] on link "17" at bounding box center [530, 267] width 45 height 19
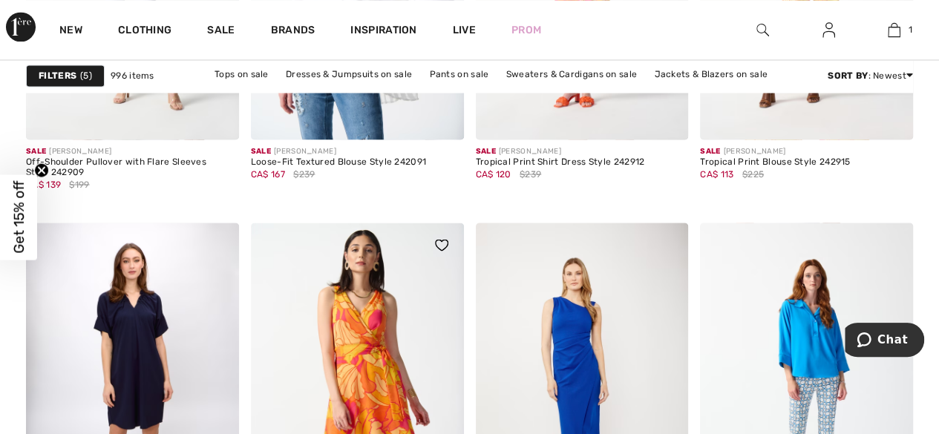
scroll to position [1410, 0]
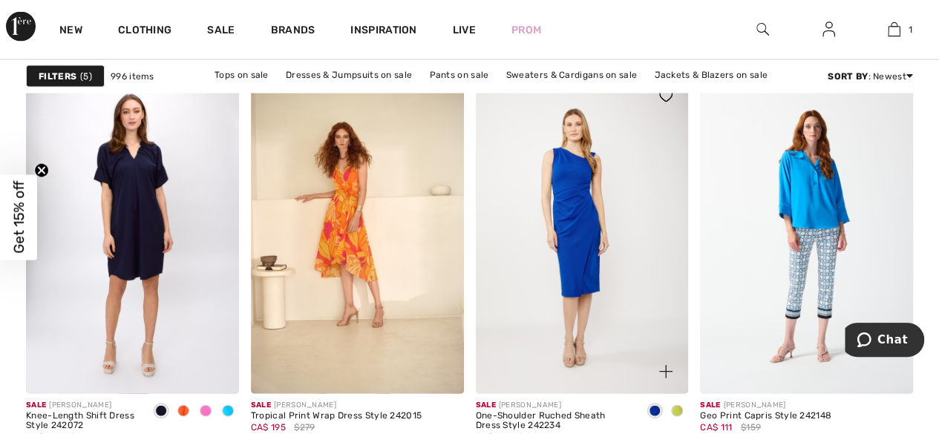
click at [678, 401] on div at bounding box center [677, 412] width 22 height 24
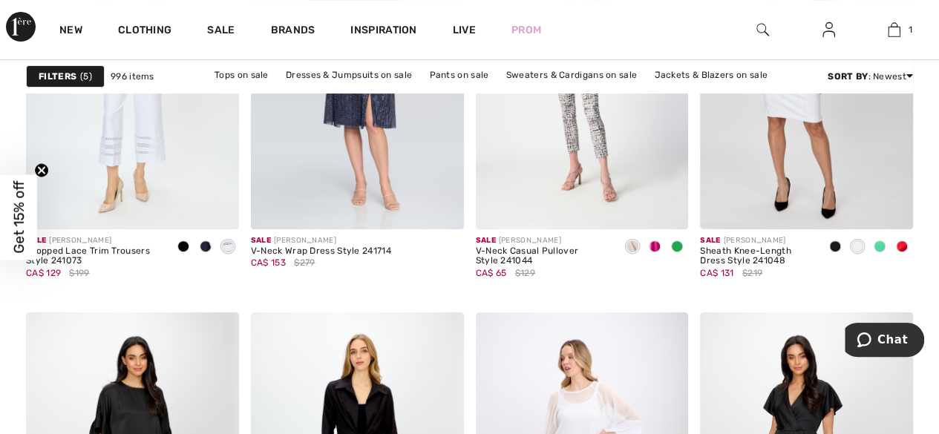
scroll to position [6011, 0]
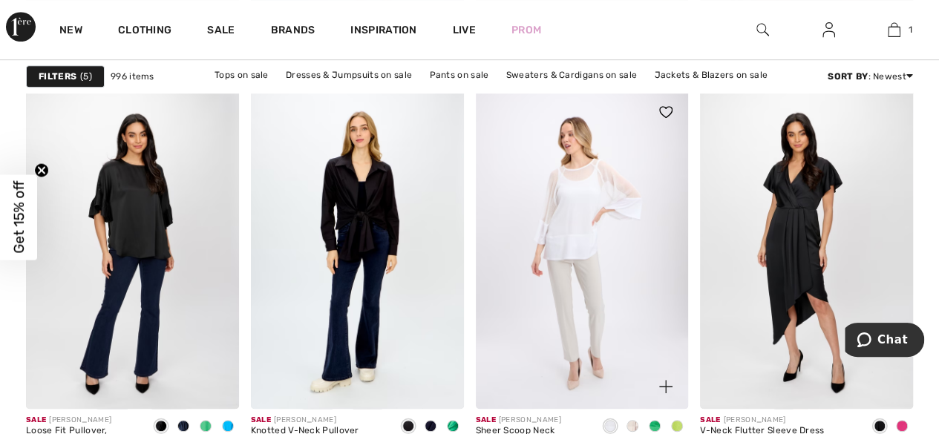
click at [675, 420] on span at bounding box center [677, 426] width 12 height 12
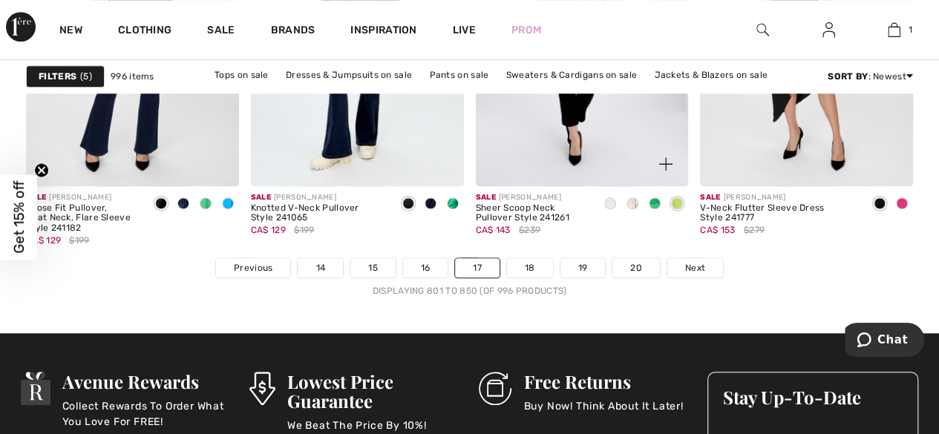
scroll to position [6382, 0]
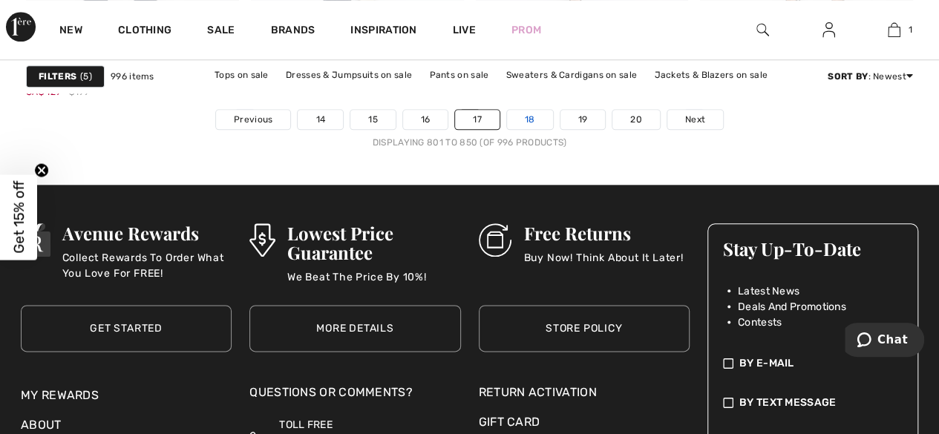
click at [531, 114] on link "18" at bounding box center [530, 119] width 46 height 19
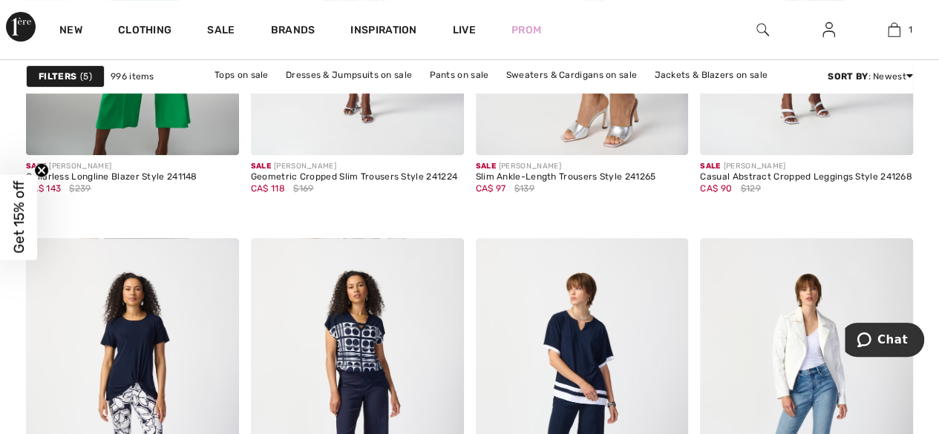
scroll to position [6085, 0]
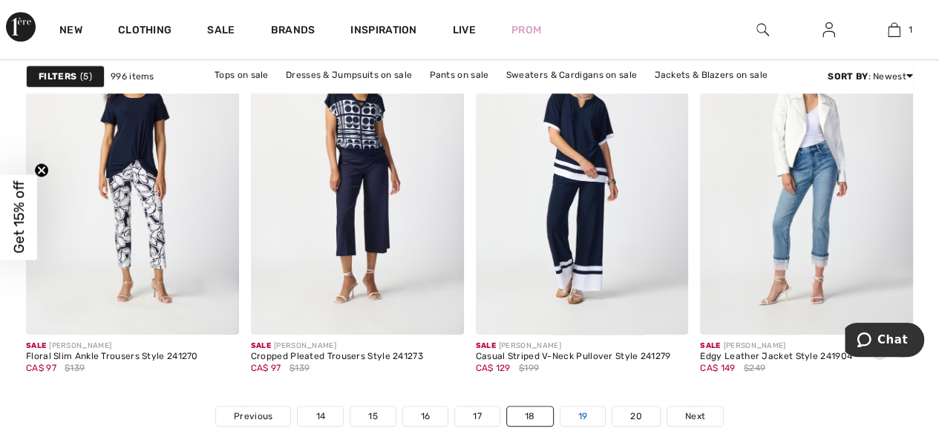
click at [576, 412] on link "19" at bounding box center [582, 416] width 45 height 19
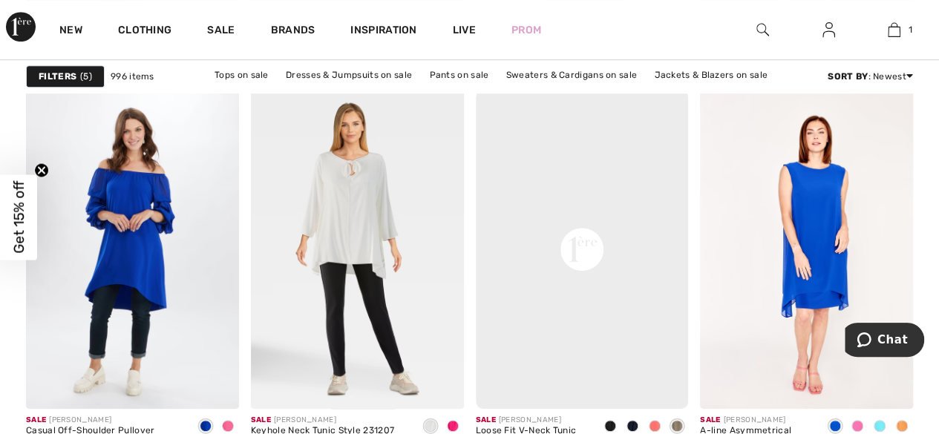
scroll to position [6233, 0]
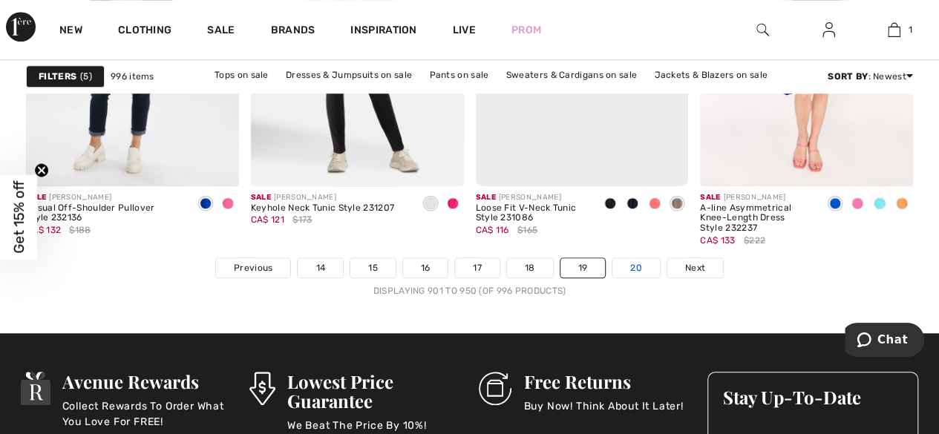
click at [636, 258] on link "20" at bounding box center [635, 267] width 47 height 19
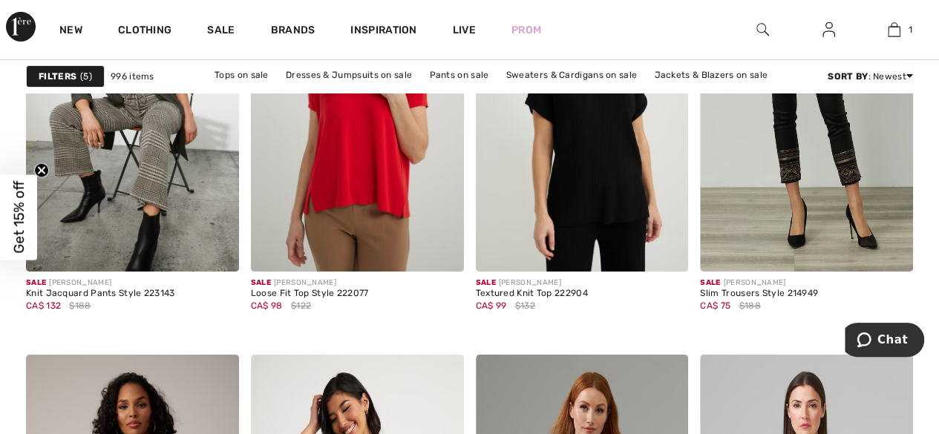
scroll to position [5120, 0]
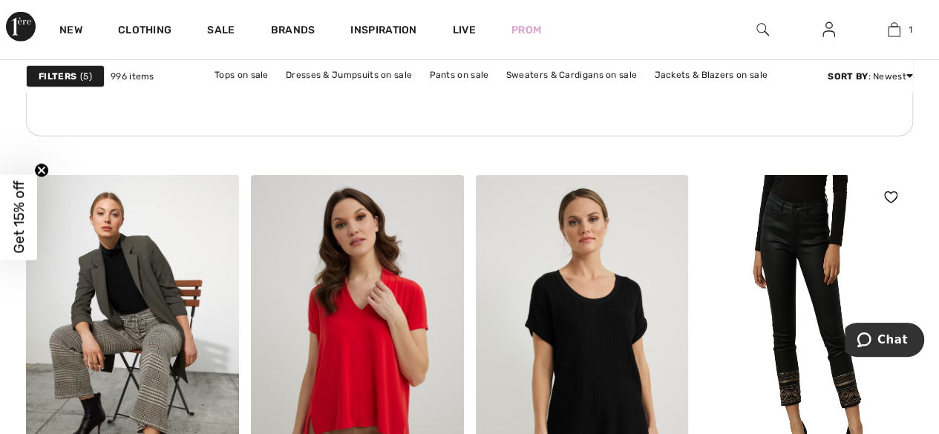
click at [781, 238] on img at bounding box center [806, 334] width 213 height 319
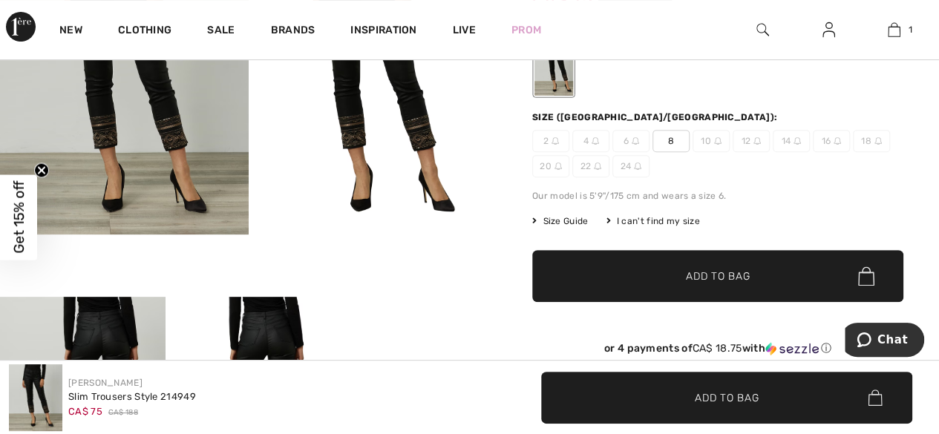
scroll to position [445, 0]
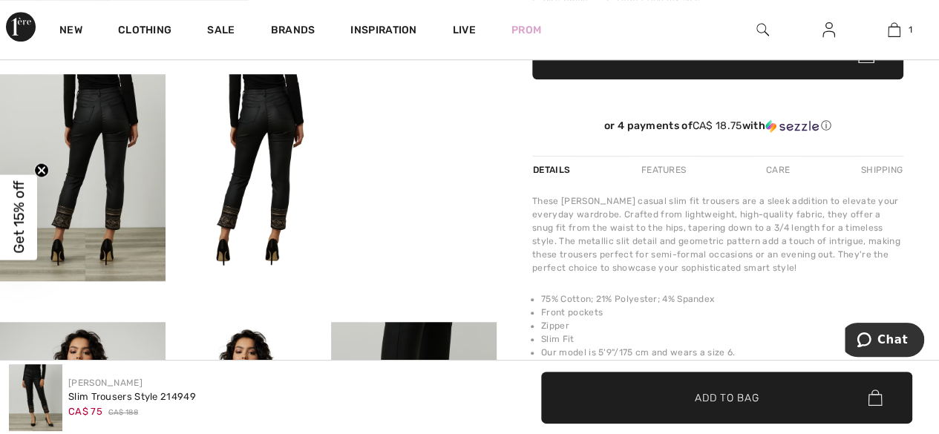
click at [444, 157] on video "Your browser does not support the video tag." at bounding box center [413, 115] width 165 height 83
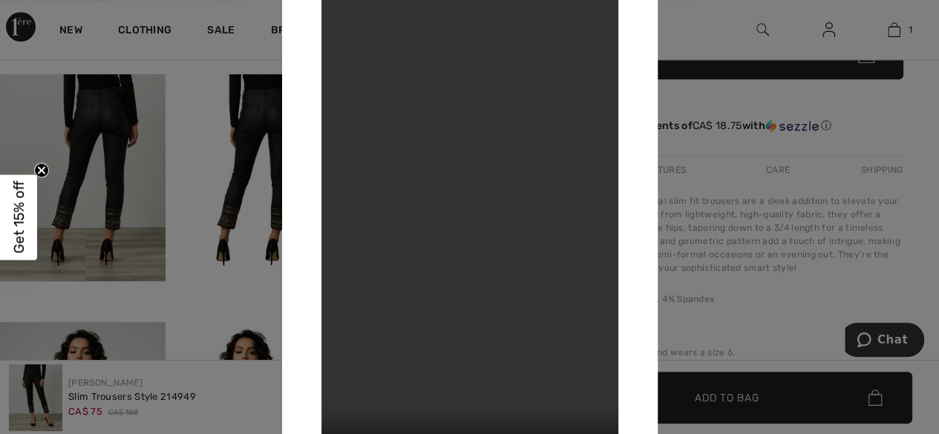
scroll to position [668, 0]
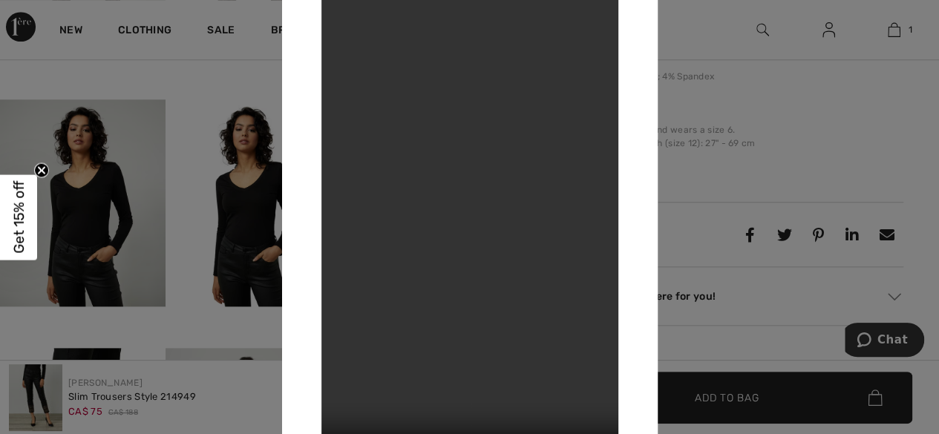
click at [468, 277] on video "Your browser does not support the video tag." at bounding box center [469, 217] width 297 height 528
click at [264, 186] on div at bounding box center [469, 217] width 939 height 434
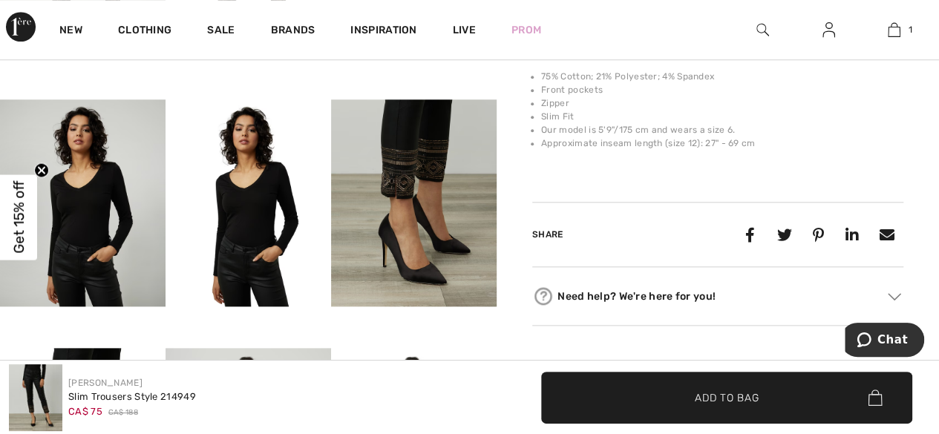
scroll to position [890, 0]
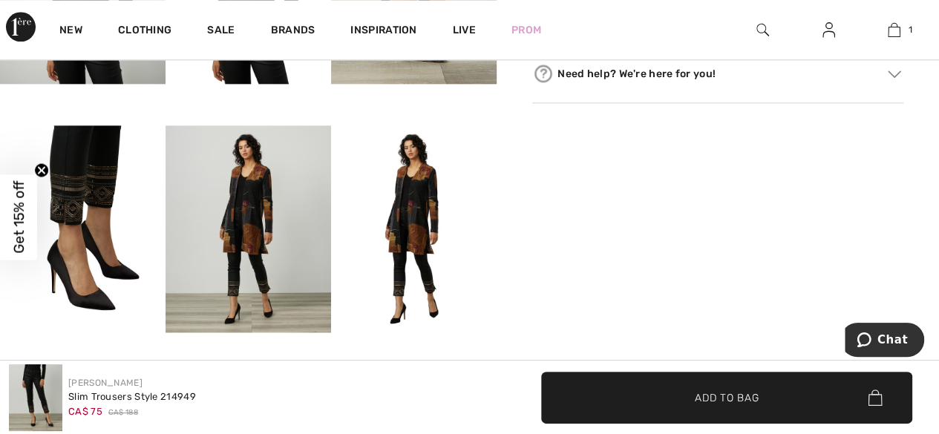
click at [88, 206] on img at bounding box center [82, 228] width 165 height 207
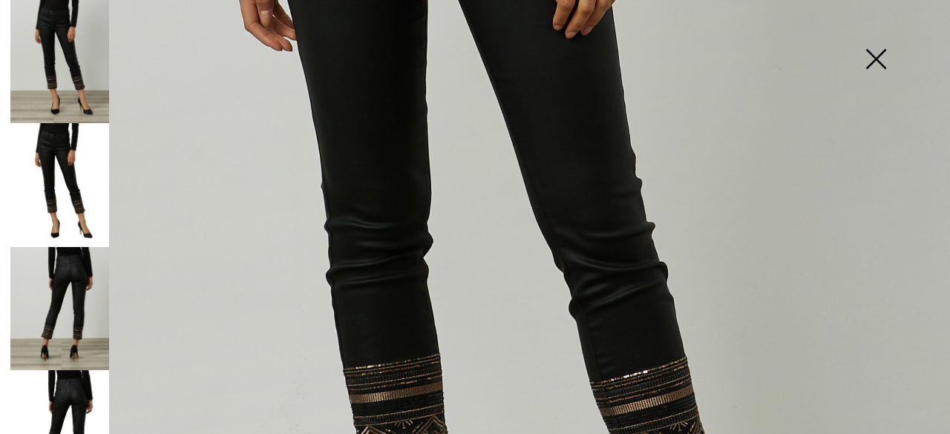
scroll to position [668, 0]
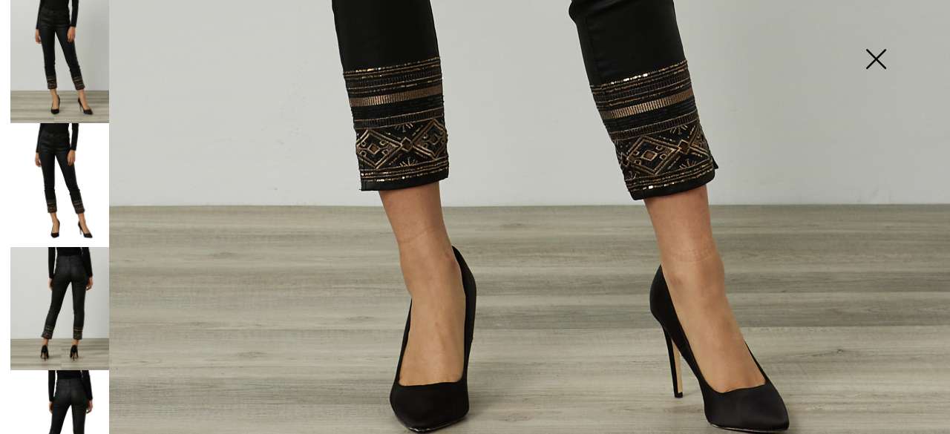
click at [887, 56] on img at bounding box center [876, 60] width 74 height 76
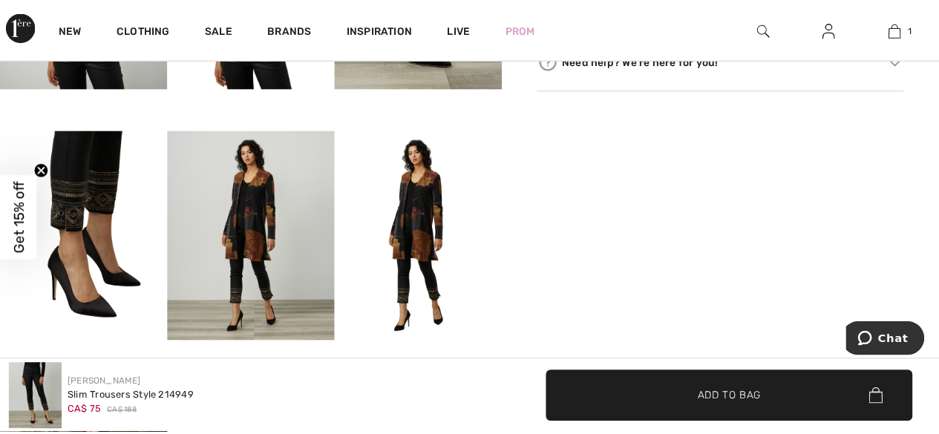
scroll to position [890, 0]
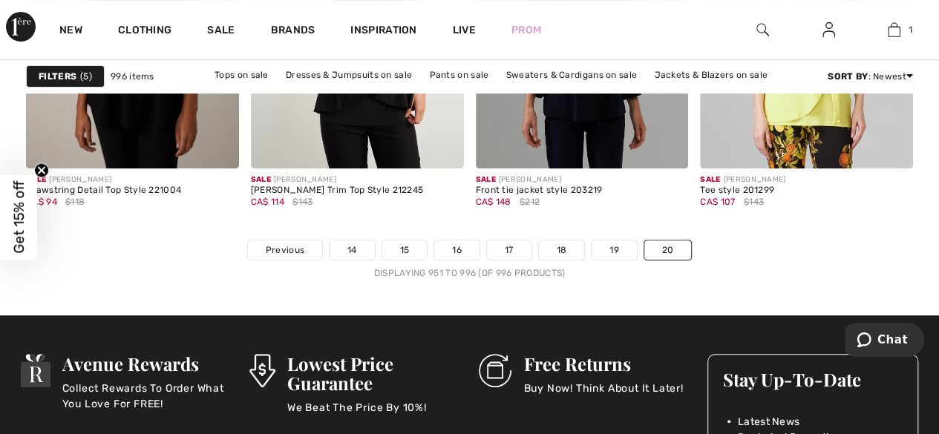
scroll to position [5701, 0]
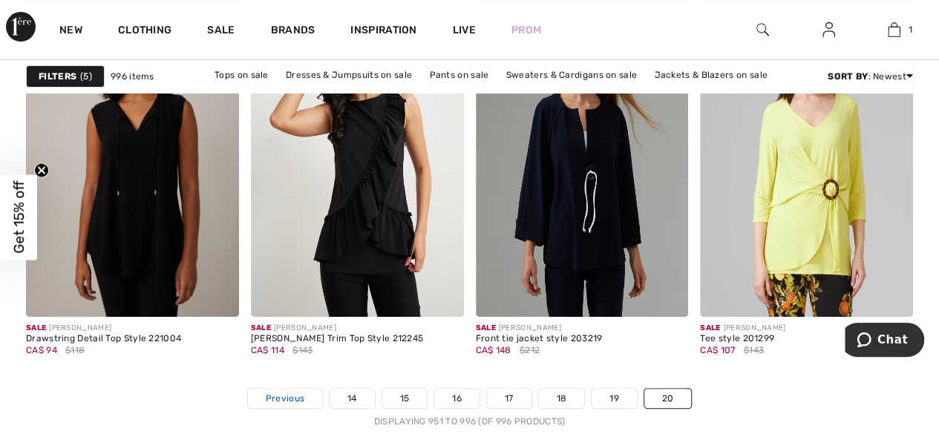
click at [272, 393] on span "Previous" at bounding box center [285, 398] width 39 height 13
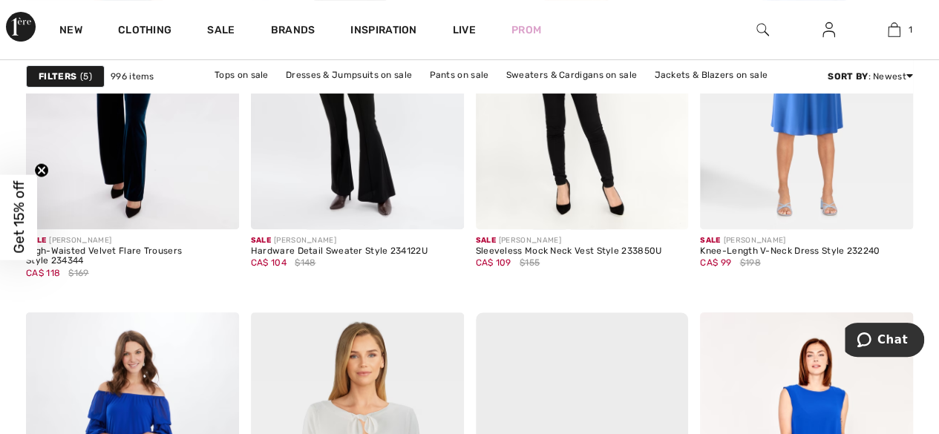
scroll to position [6085, 0]
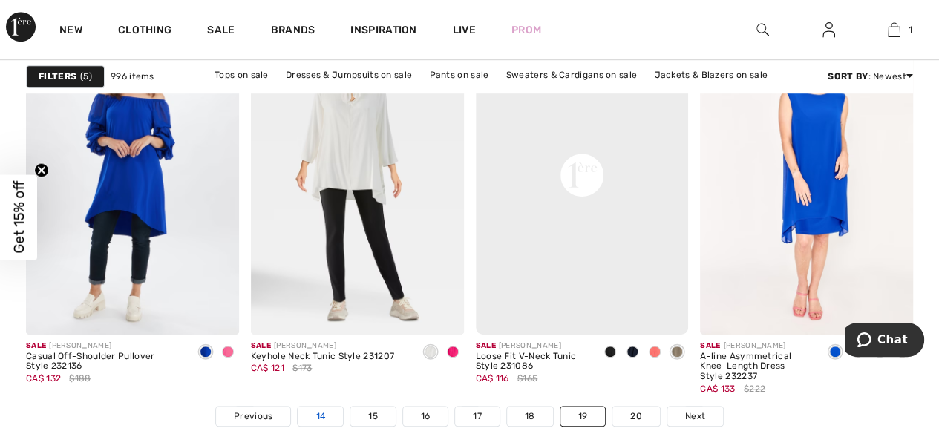
click at [329, 407] on link "14" at bounding box center [320, 416] width 45 height 19
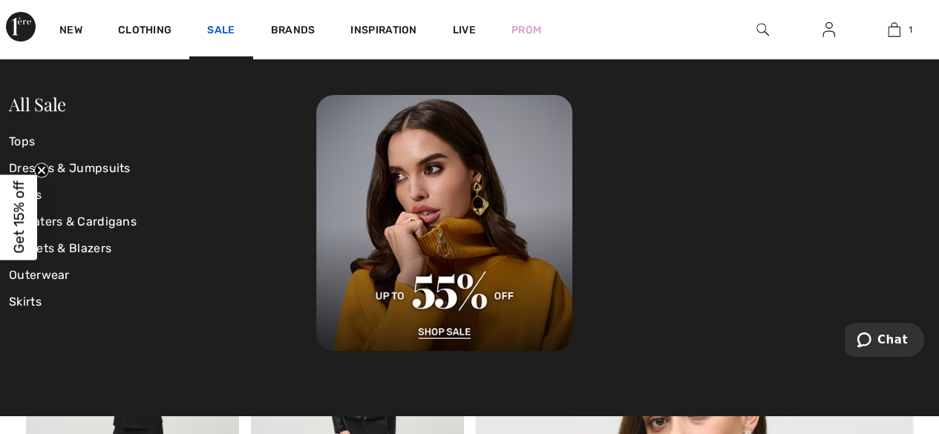
click at [218, 30] on link "Sale" at bounding box center [220, 32] width 27 height 16
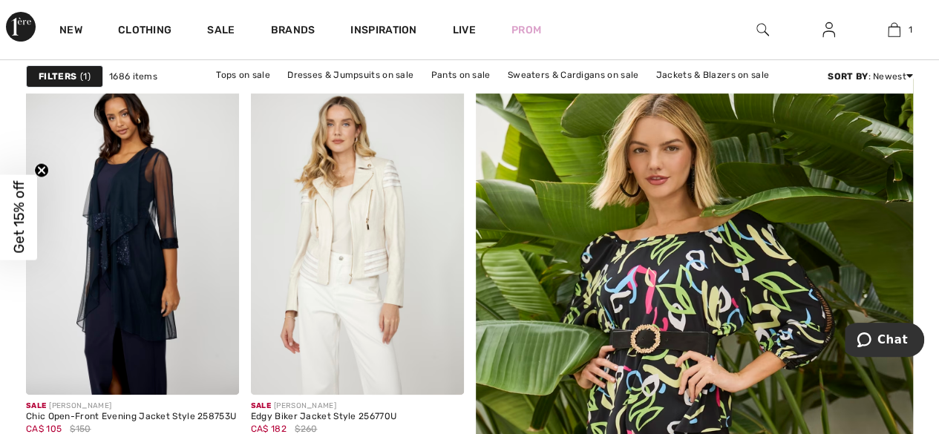
scroll to position [371, 0]
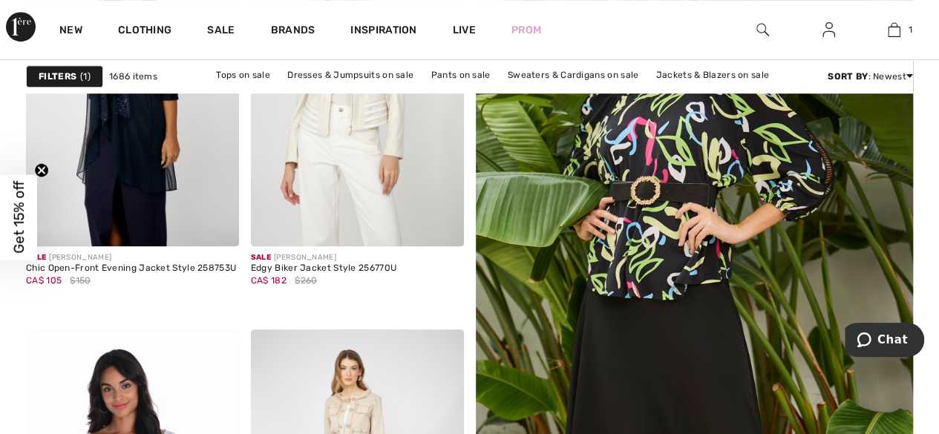
click at [572, 188] on img at bounding box center [694, 320] width 525 height 787
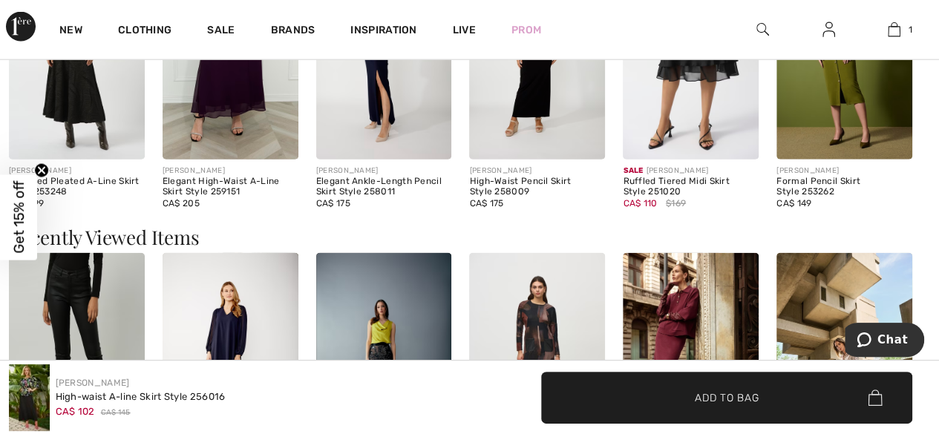
scroll to position [2004, 0]
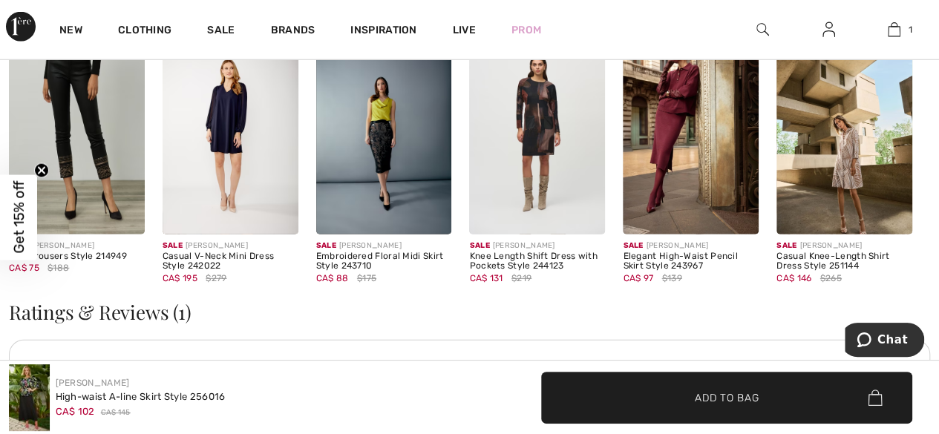
click at [841, 117] on img at bounding box center [844, 131] width 136 height 203
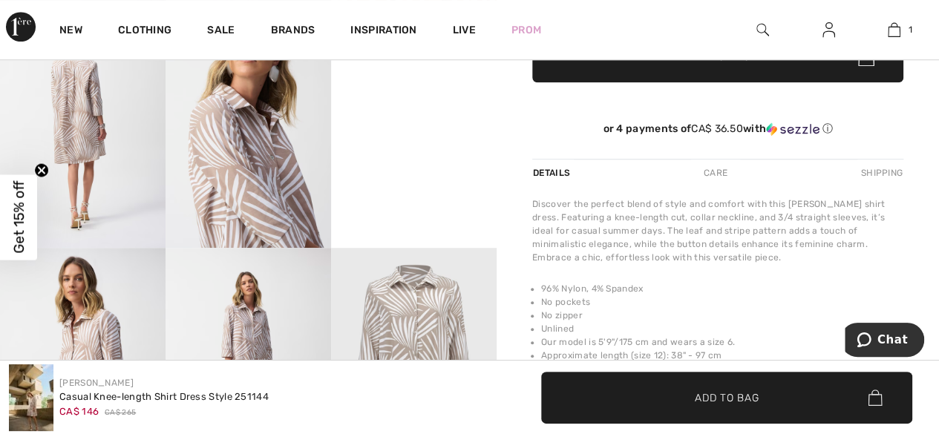
scroll to position [742, 0]
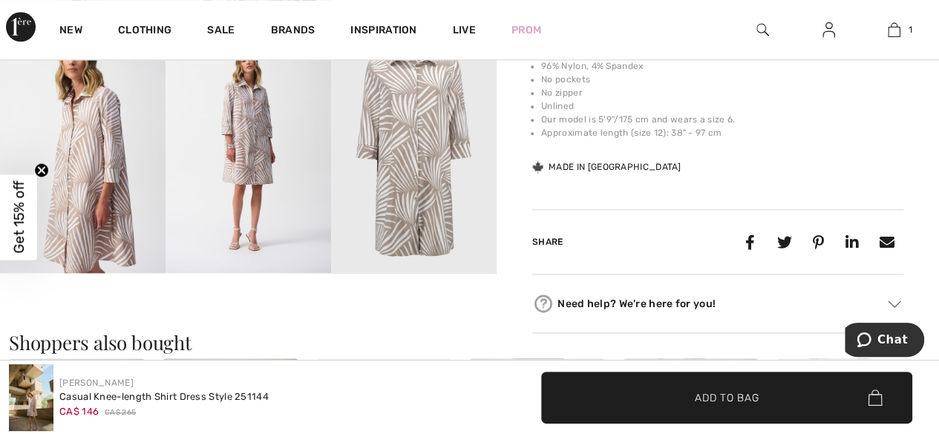
click at [266, 158] on img at bounding box center [247, 149] width 165 height 248
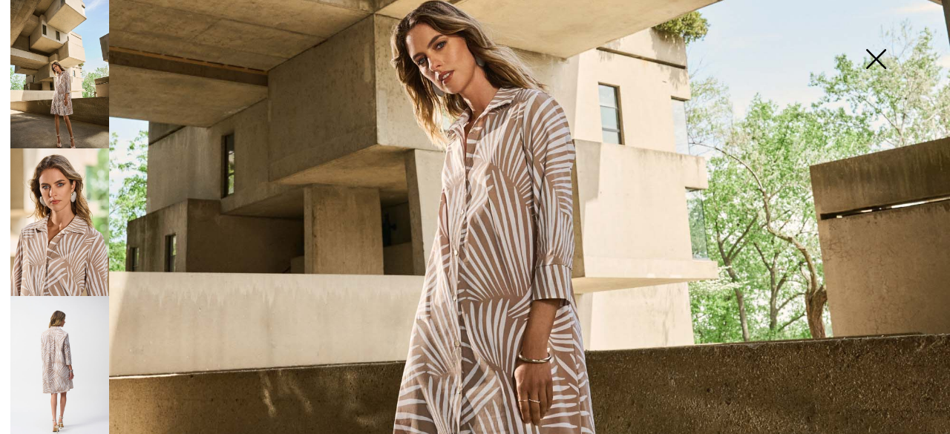
scroll to position [594, 0]
click at [70, 80] on img at bounding box center [59, 74] width 99 height 148
click at [104, 346] on img at bounding box center [59, 370] width 99 height 148
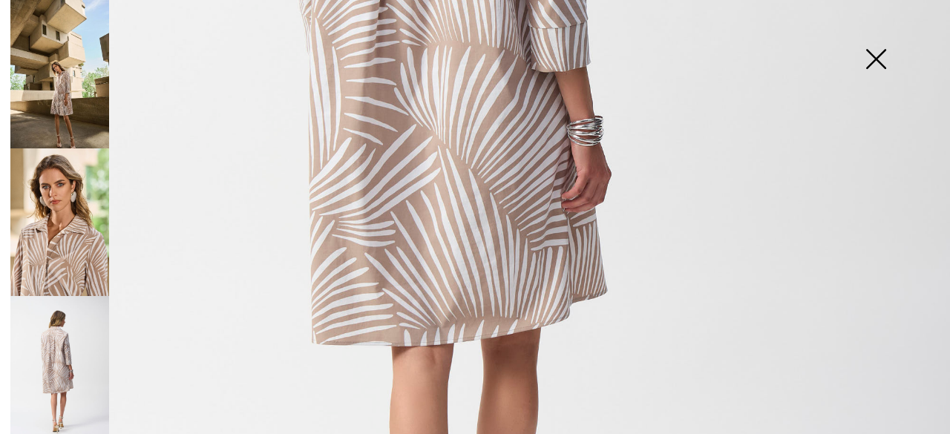
scroll to position [371, 0]
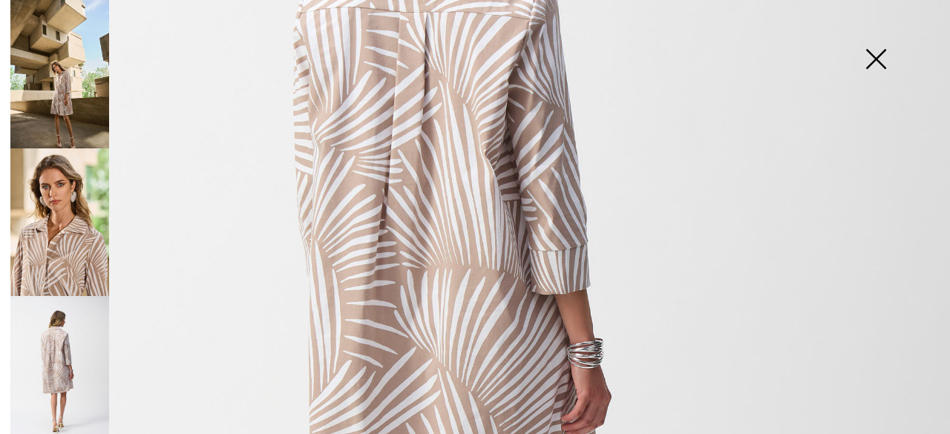
click at [865, 63] on img at bounding box center [876, 60] width 74 height 76
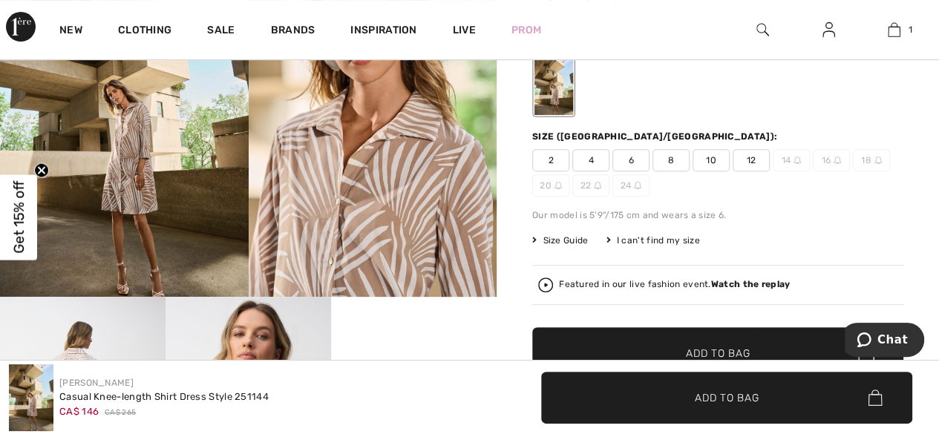
scroll to position [0, 0]
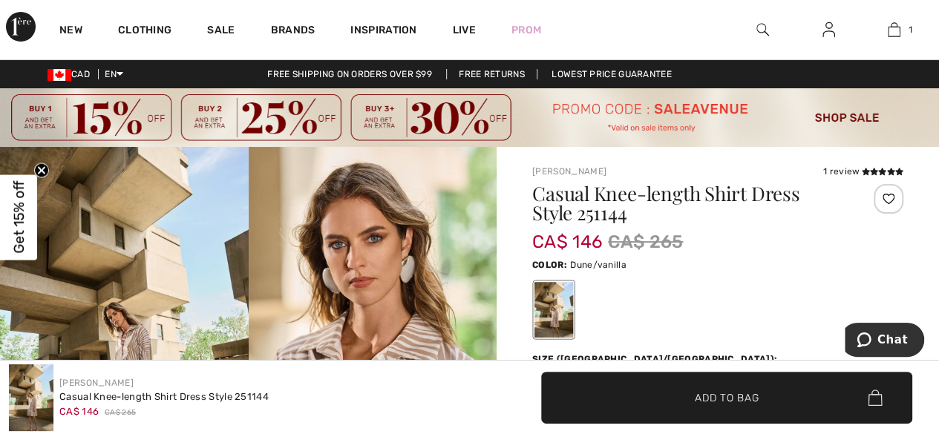
click at [845, 112] on img at bounding box center [469, 117] width 939 height 59
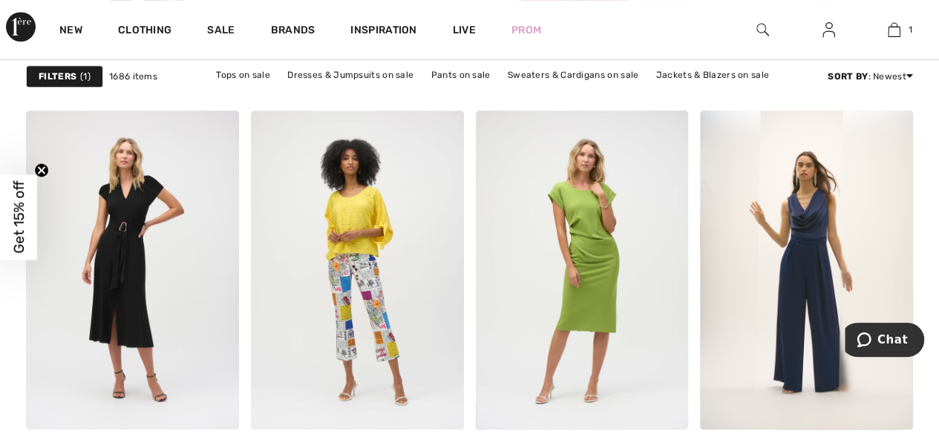
scroll to position [6308, 0]
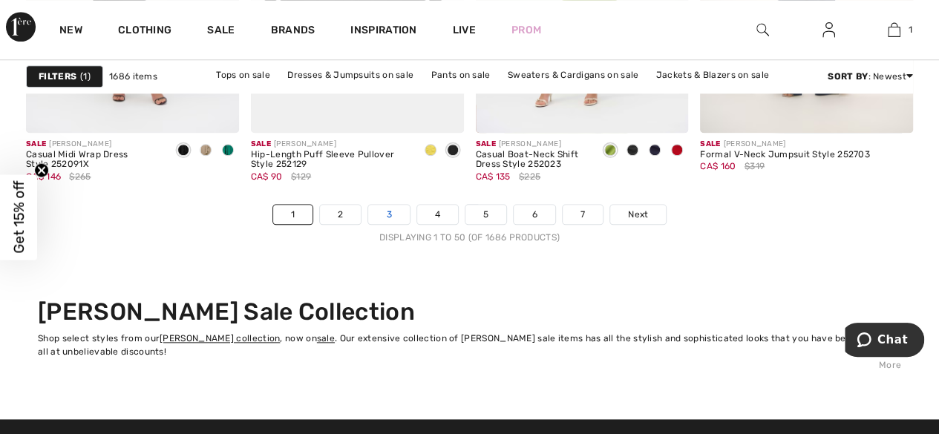
click at [387, 205] on link "3" at bounding box center [388, 214] width 41 height 19
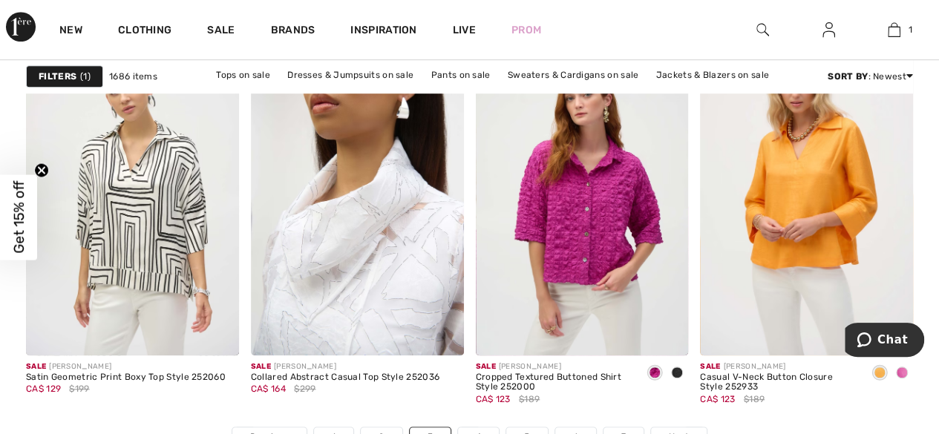
scroll to position [6308, 0]
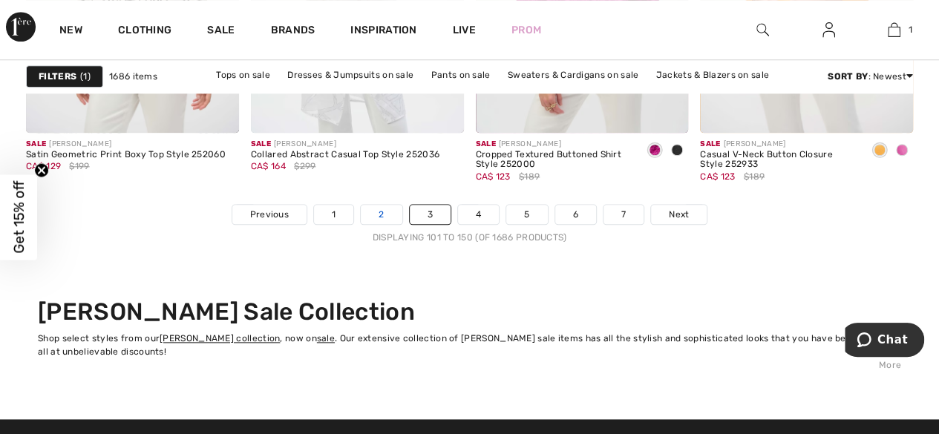
click at [381, 211] on link "2" at bounding box center [381, 214] width 41 height 19
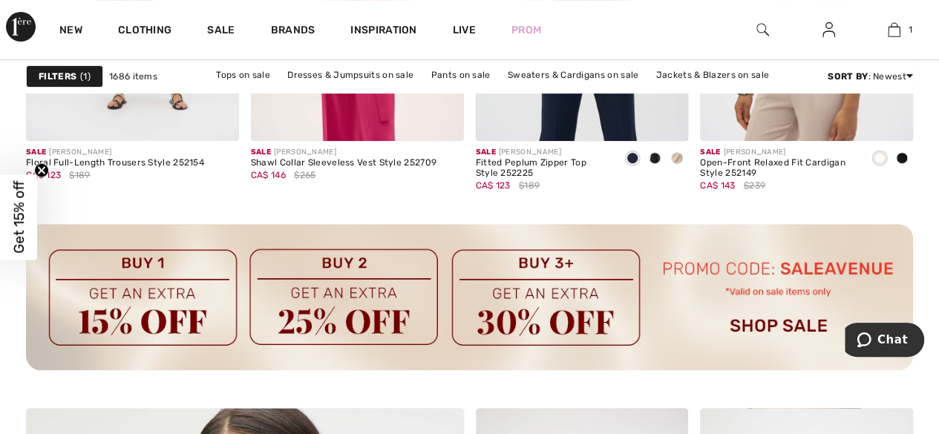
scroll to position [2746, 0]
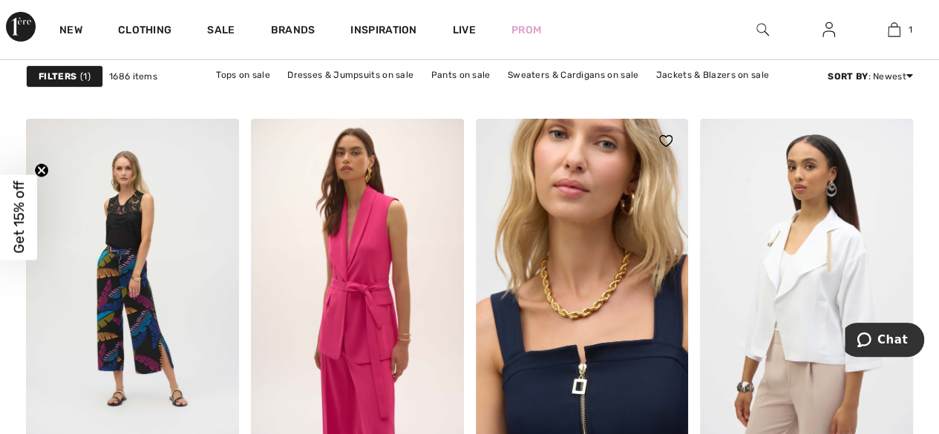
click at [552, 278] on img at bounding box center [582, 278] width 213 height 319
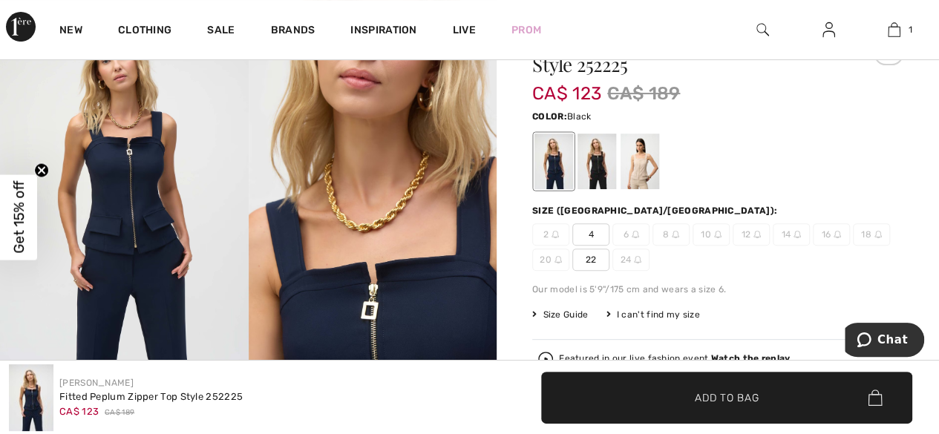
click at [600, 174] on div at bounding box center [596, 162] width 39 height 56
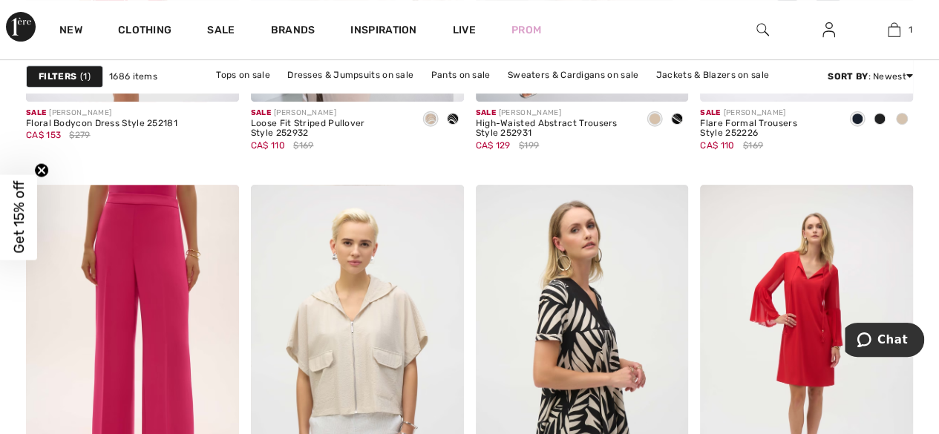
scroll to position [6233, 0]
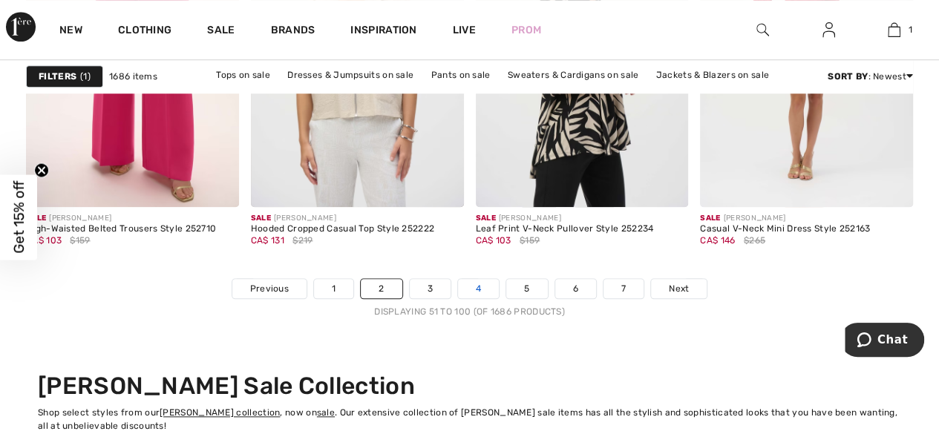
click at [469, 286] on link "4" at bounding box center [478, 288] width 41 height 19
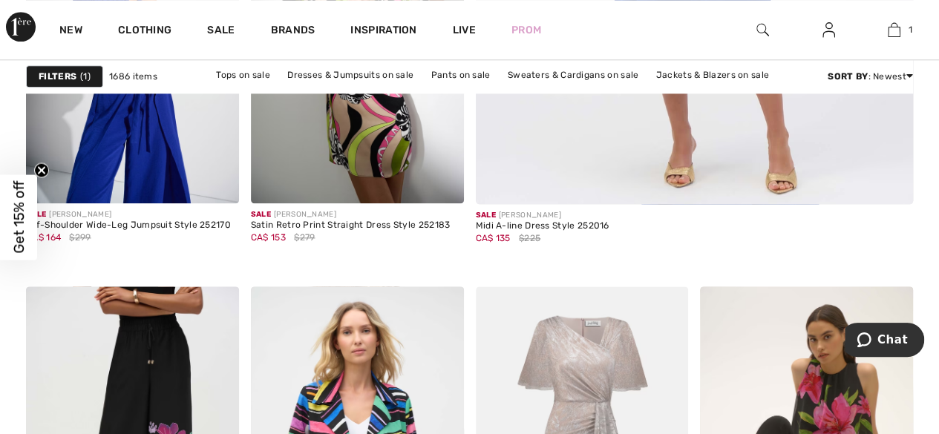
scroll to position [594, 0]
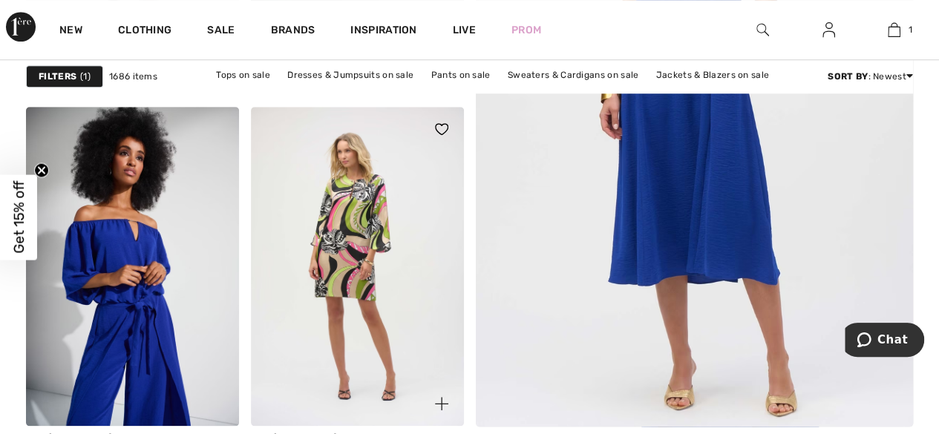
click at [367, 295] on img at bounding box center [357, 266] width 213 height 319
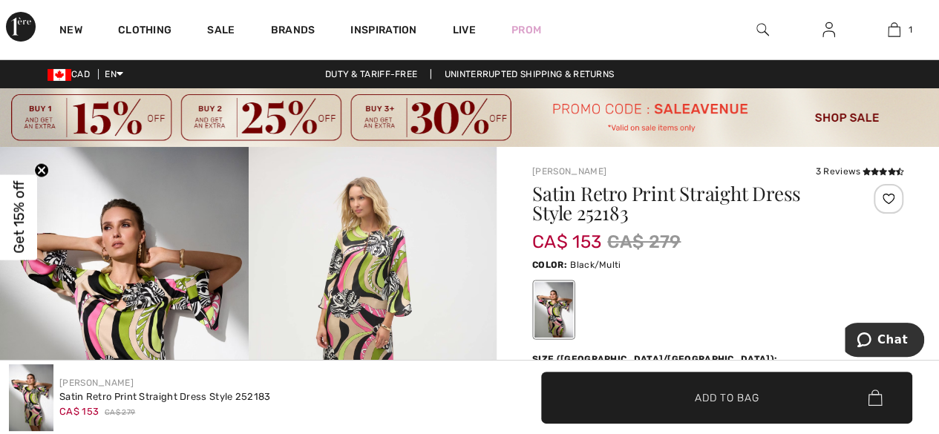
scroll to position [148, 0]
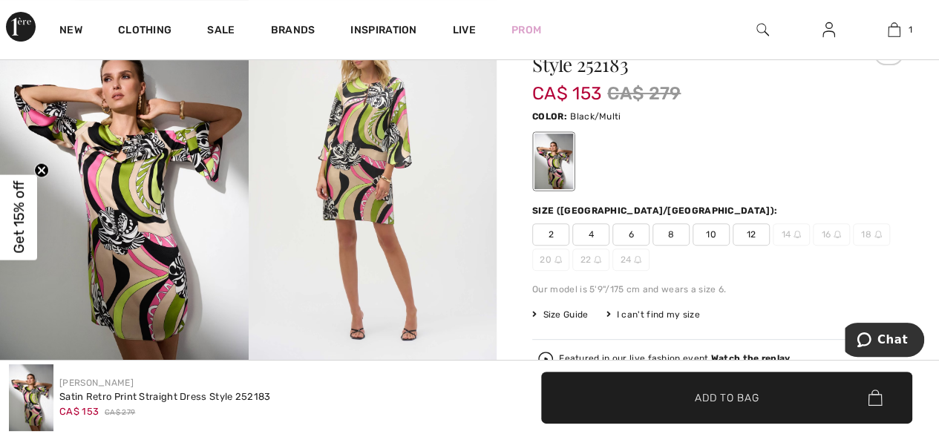
click at [327, 194] on img at bounding box center [373, 185] width 249 height 372
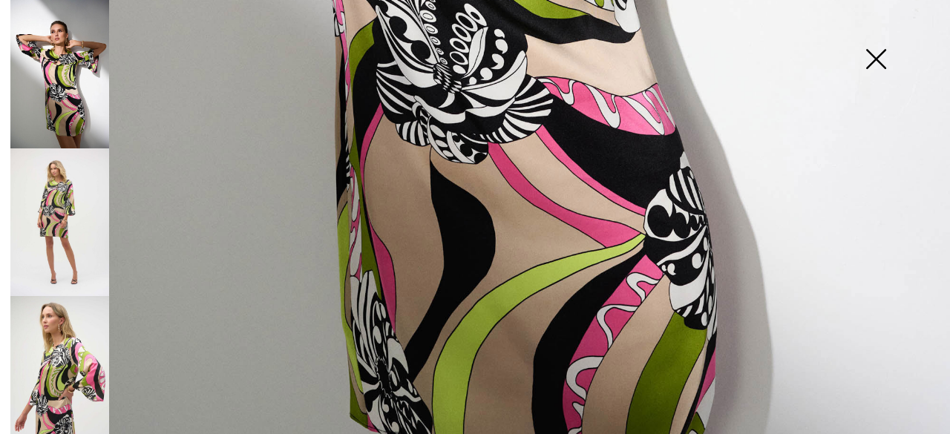
scroll to position [965, 0]
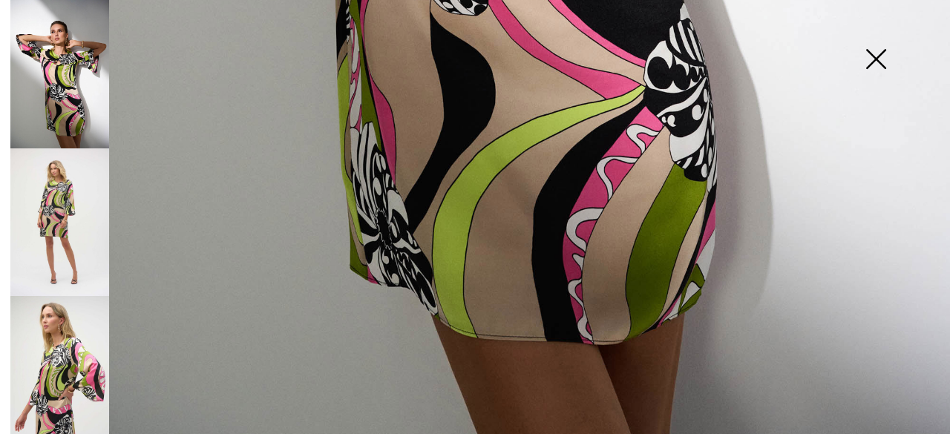
click at [873, 54] on img at bounding box center [876, 60] width 74 height 76
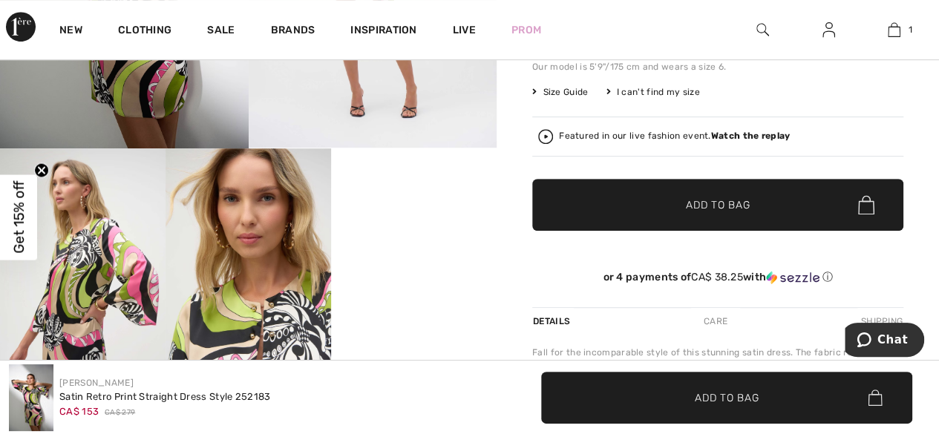
scroll to position [594, 0]
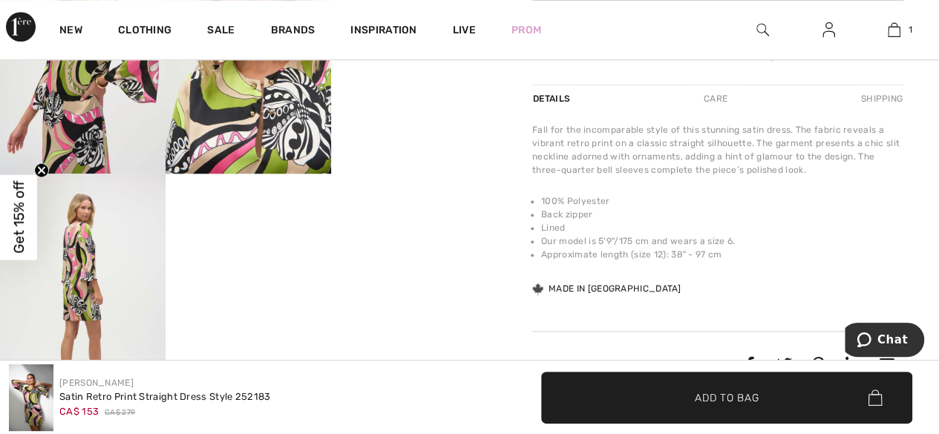
click at [61, 309] on img at bounding box center [82, 298] width 165 height 248
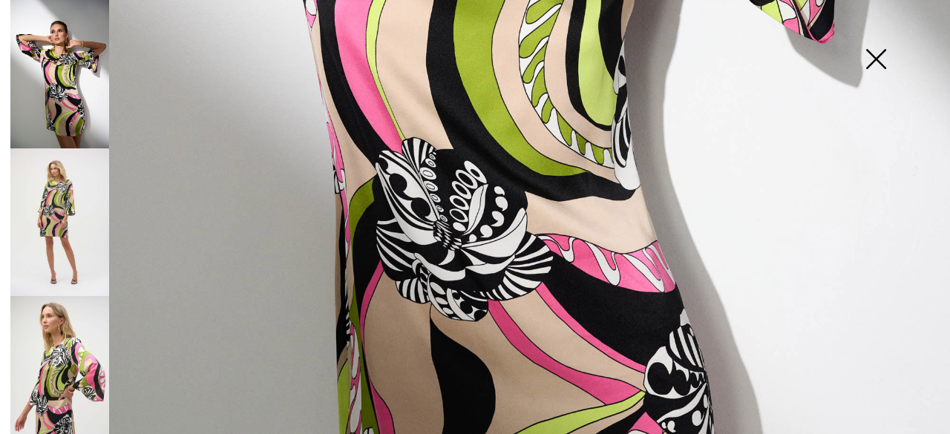
scroll to position [362, 0]
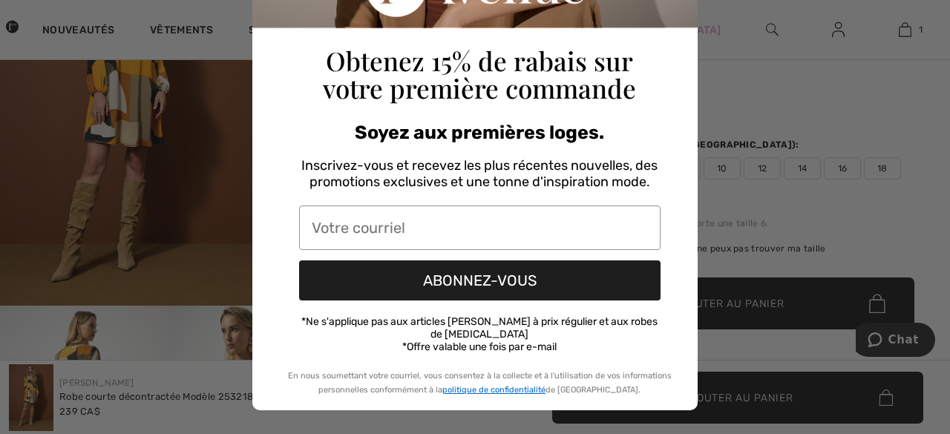
scroll to position [259, 0]
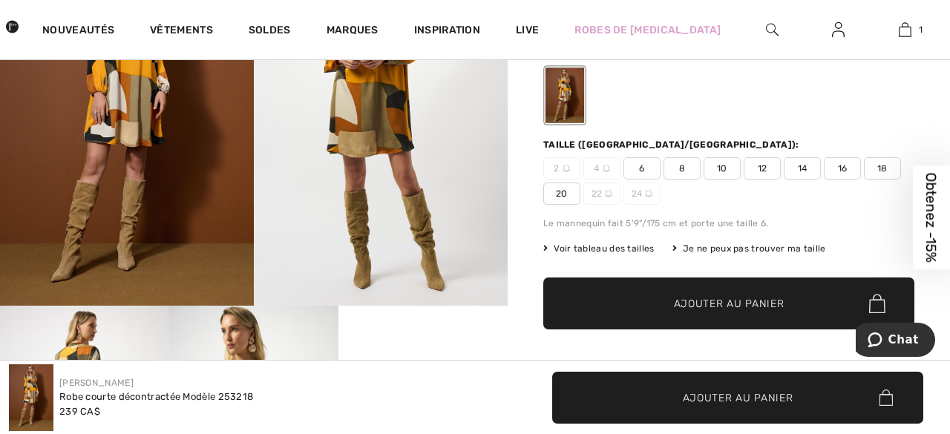
click at [810, 66] on div "Close dialog Obtenez 15% de rabais sur votre première commande Soyez aux premiè…" at bounding box center [475, 217] width 950 height 434
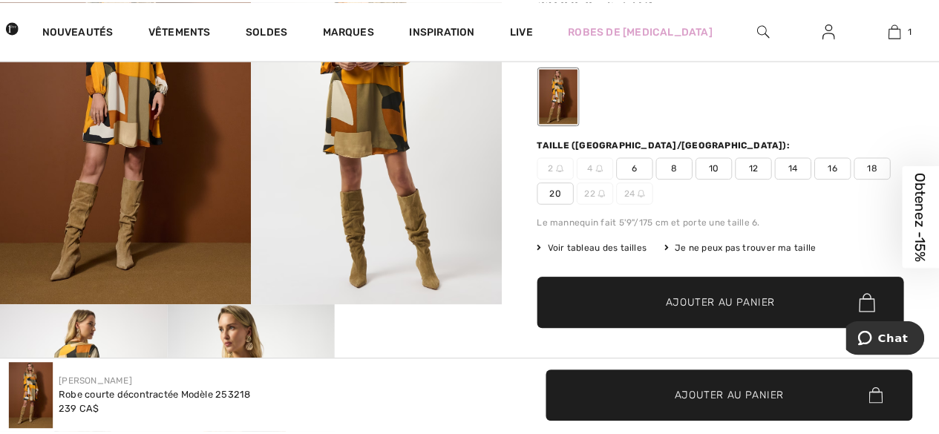
scroll to position [223, 0]
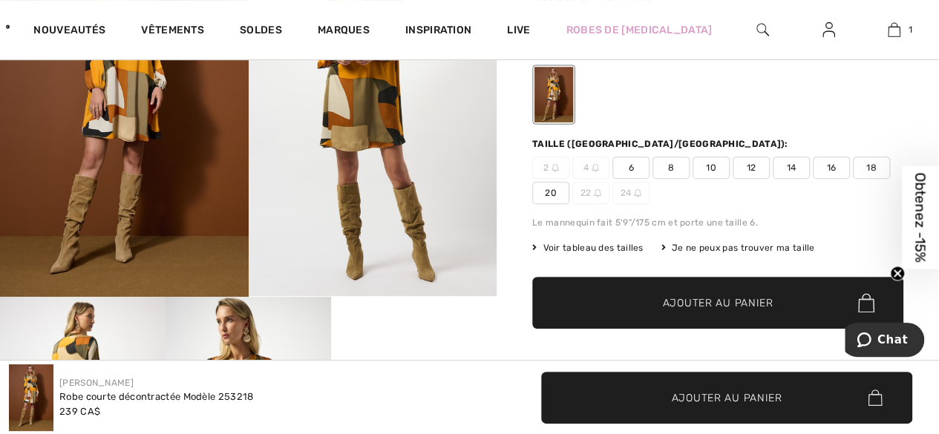
click at [670, 171] on span "8" at bounding box center [670, 168] width 37 height 22
click at [702, 306] on span "Ajouter au panier" at bounding box center [718, 303] width 111 height 16
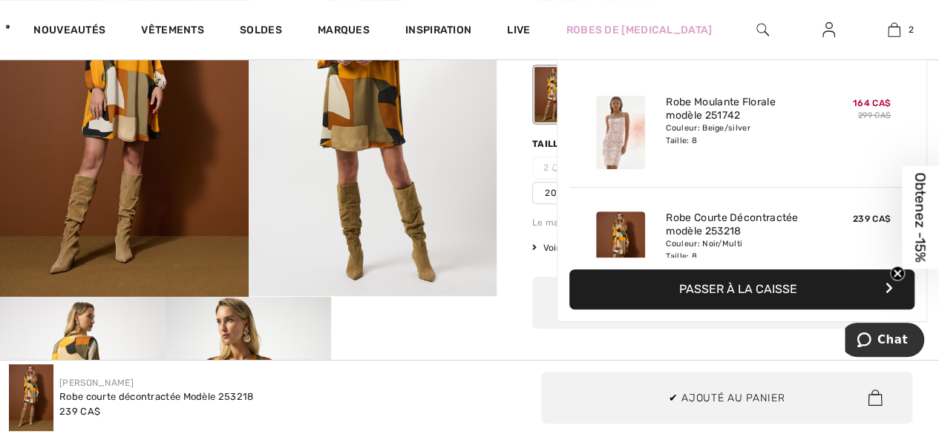
scroll to position [45, 0]
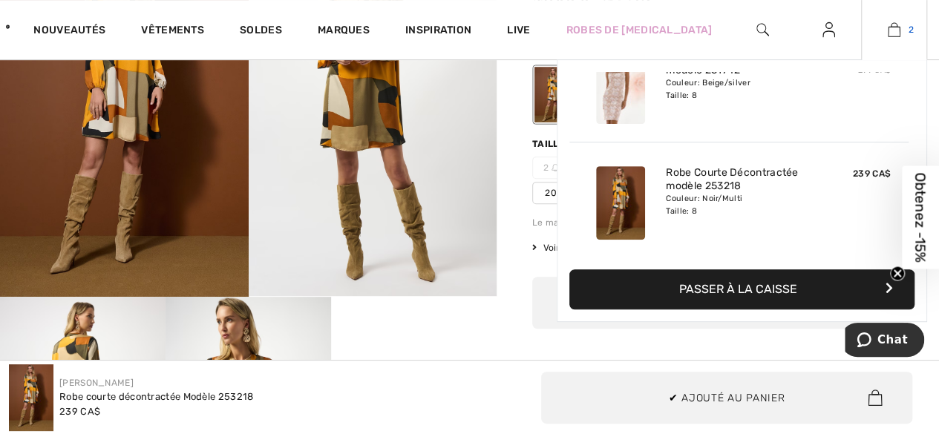
click at [894, 26] on img at bounding box center [894, 30] width 13 height 18
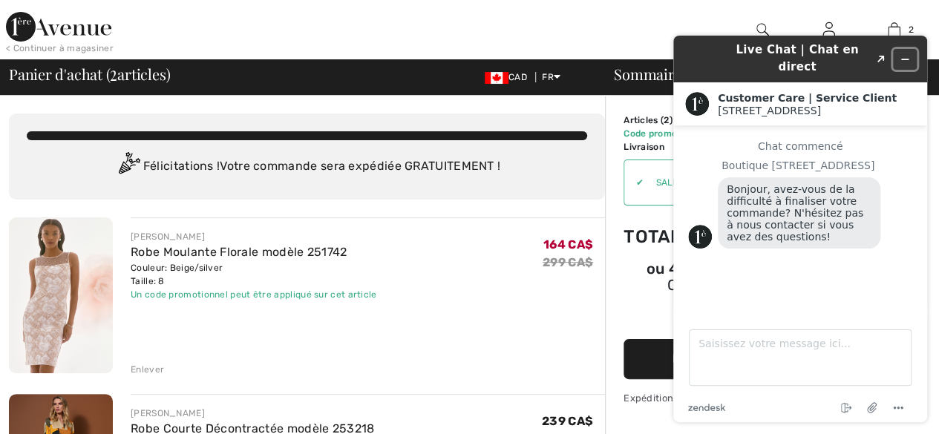
click at [903, 54] on icon "Réduire le widget" at bounding box center [904, 59] width 10 height 10
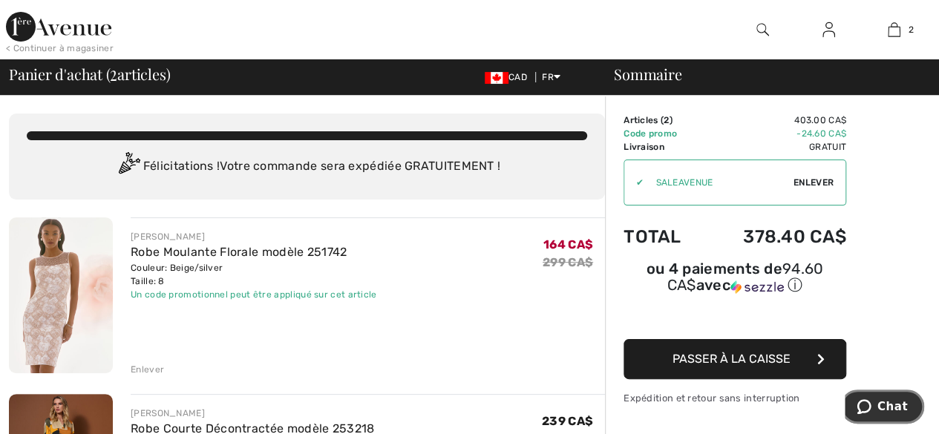
scroll to position [148, 0]
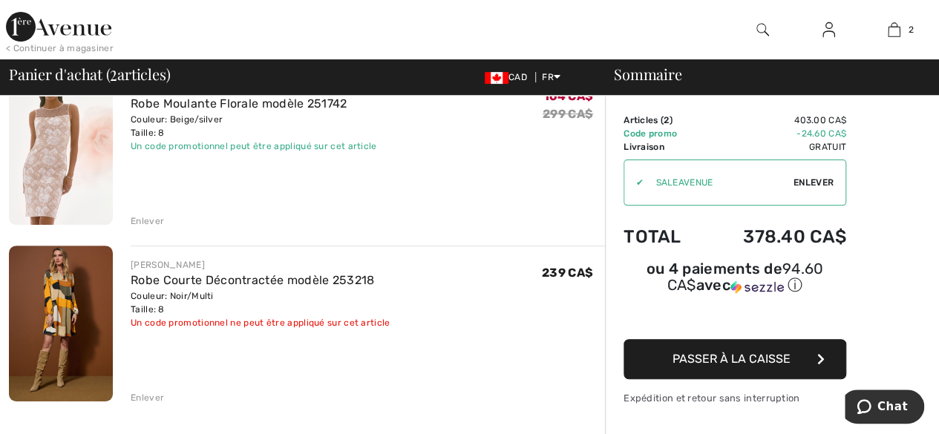
click at [142, 394] on div "Enlever" at bounding box center [147, 397] width 33 height 13
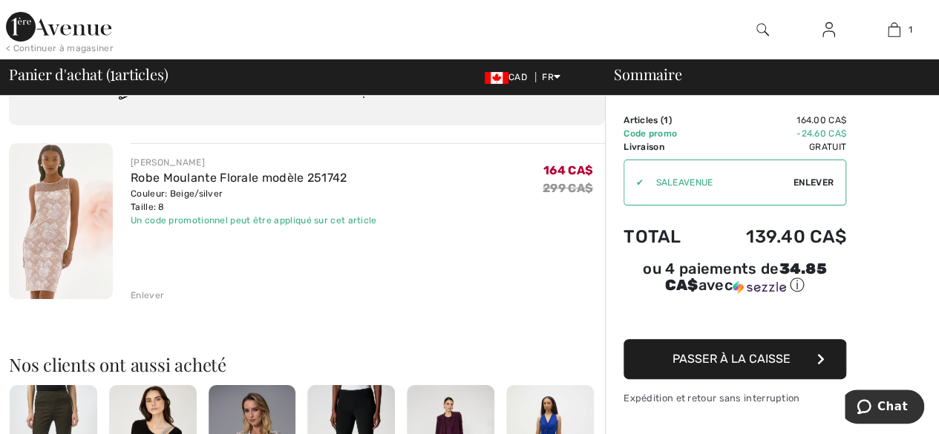
scroll to position [0, 0]
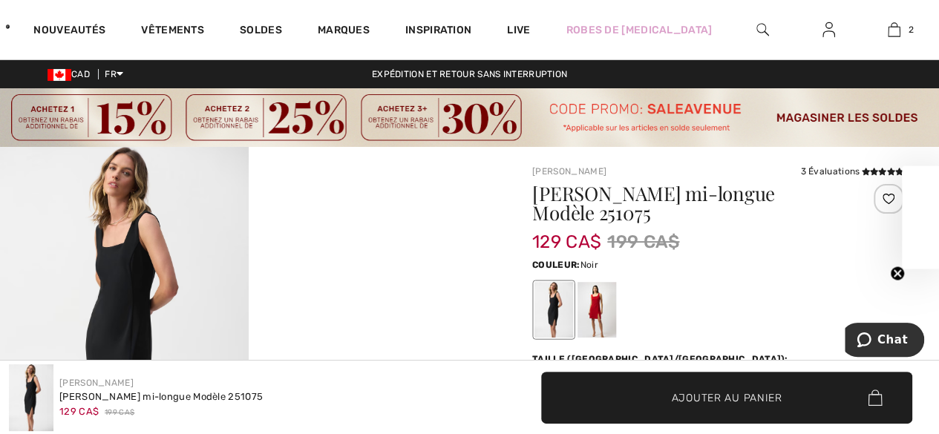
scroll to position [223, 0]
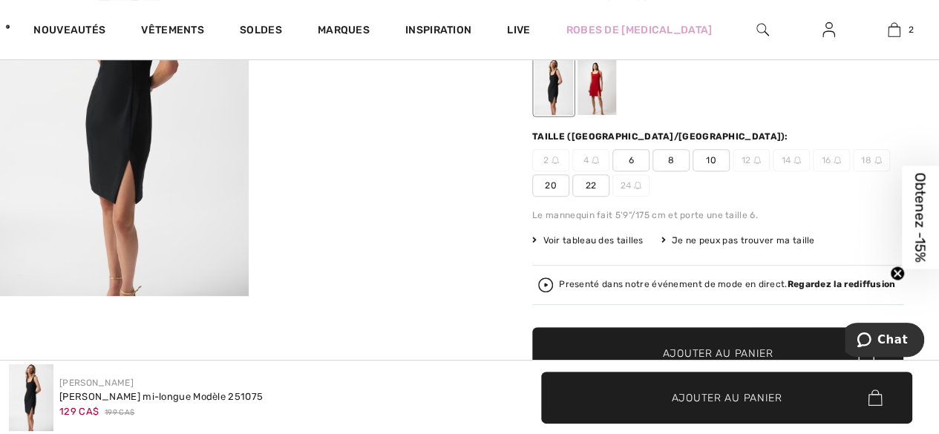
click at [588, 88] on div at bounding box center [596, 87] width 39 height 56
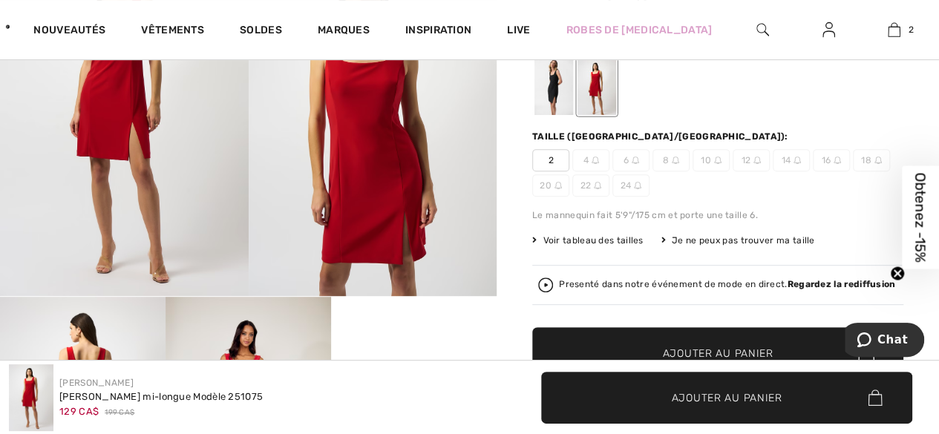
click at [551, 84] on div at bounding box center [553, 87] width 39 height 56
